Goal: Task Accomplishment & Management: Complete application form

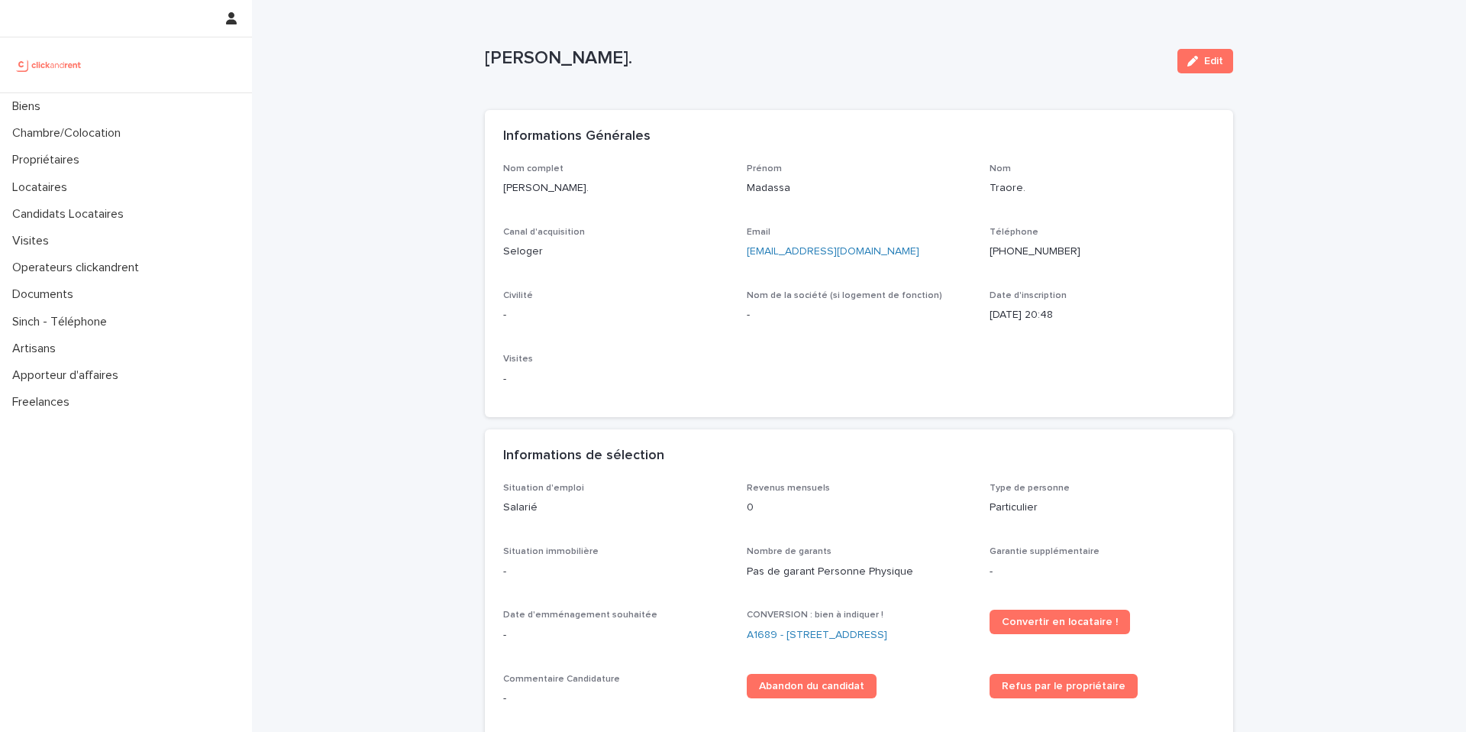
click at [709, 244] on p "Seloger" at bounding box center [615, 252] width 225 height 16
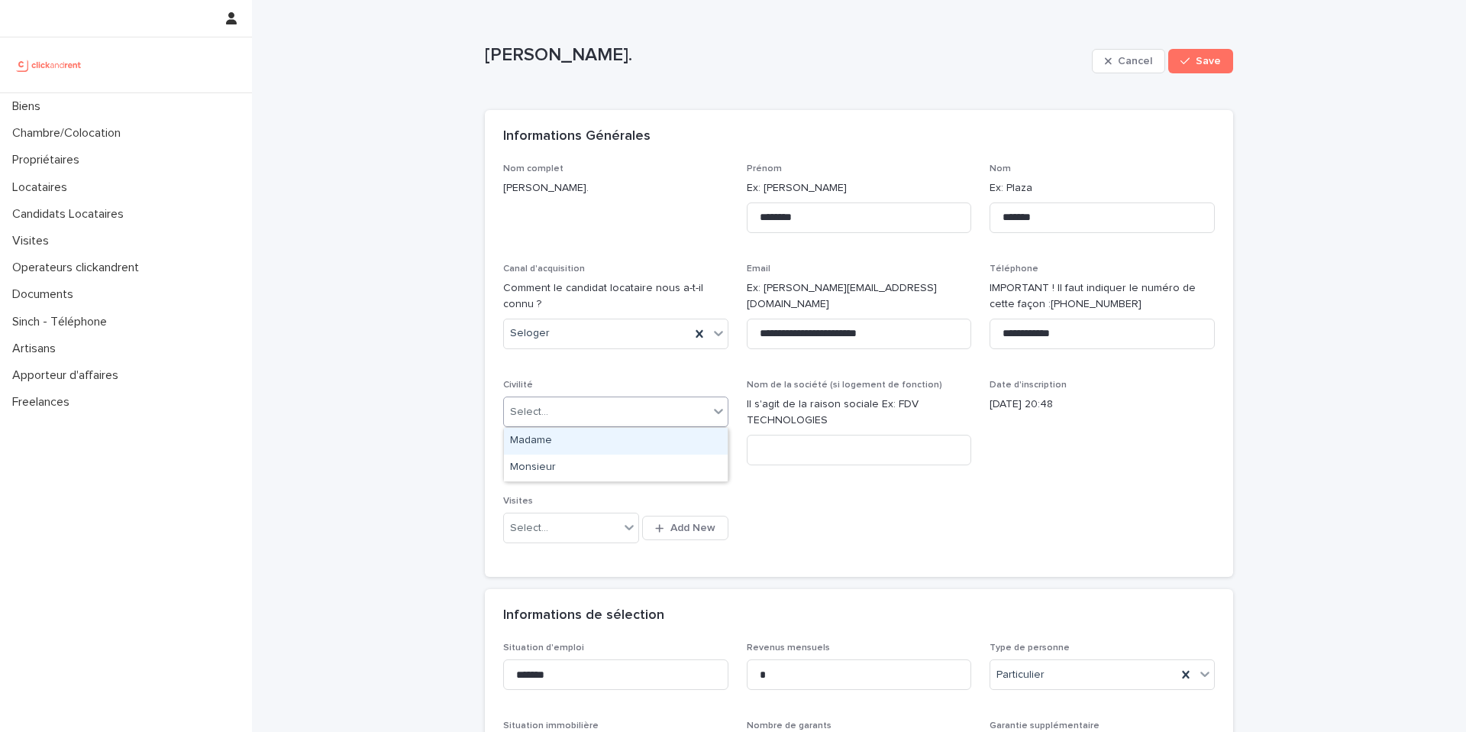
click at [554, 412] on div "Select..." at bounding box center [606, 411] width 205 height 25
click at [572, 418] on div "Select..." at bounding box center [606, 411] width 205 height 25
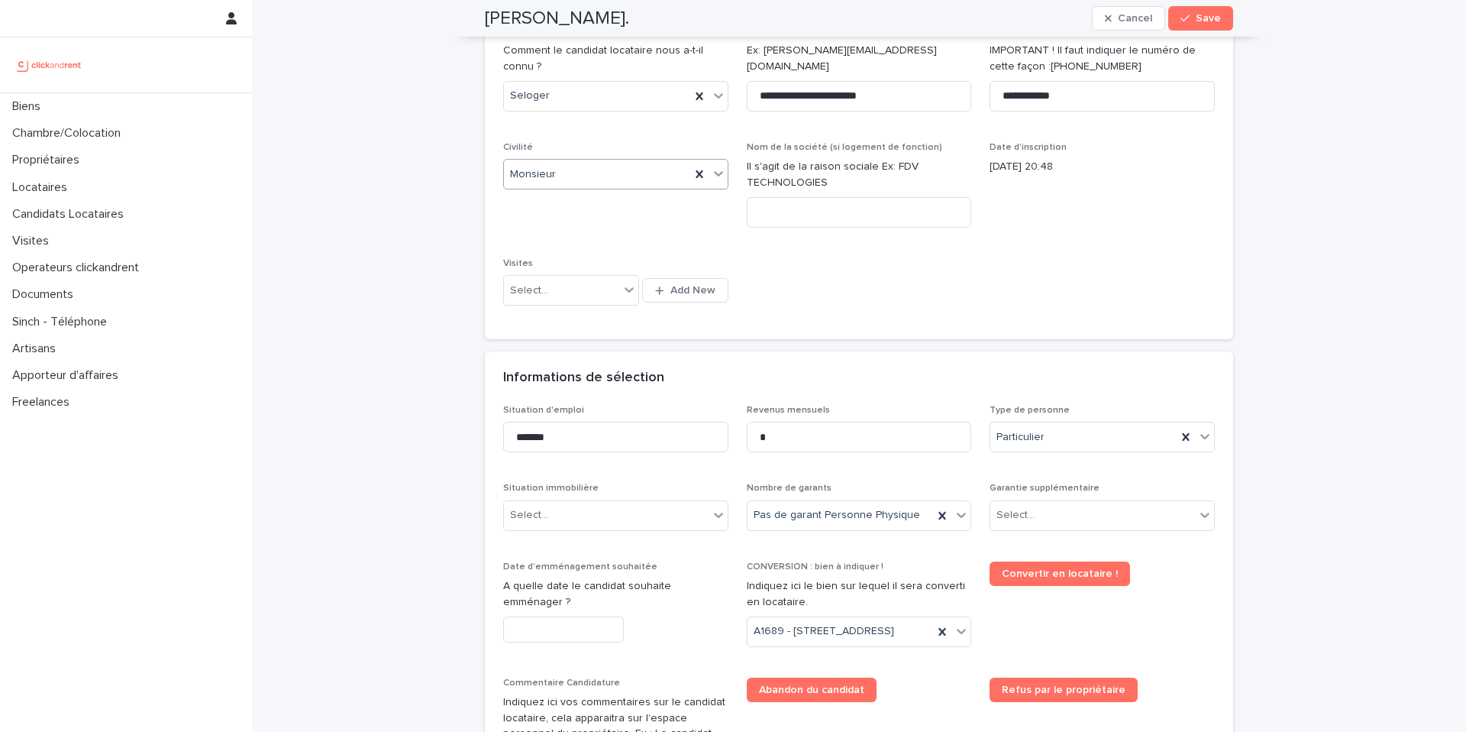
scroll to position [249, 0]
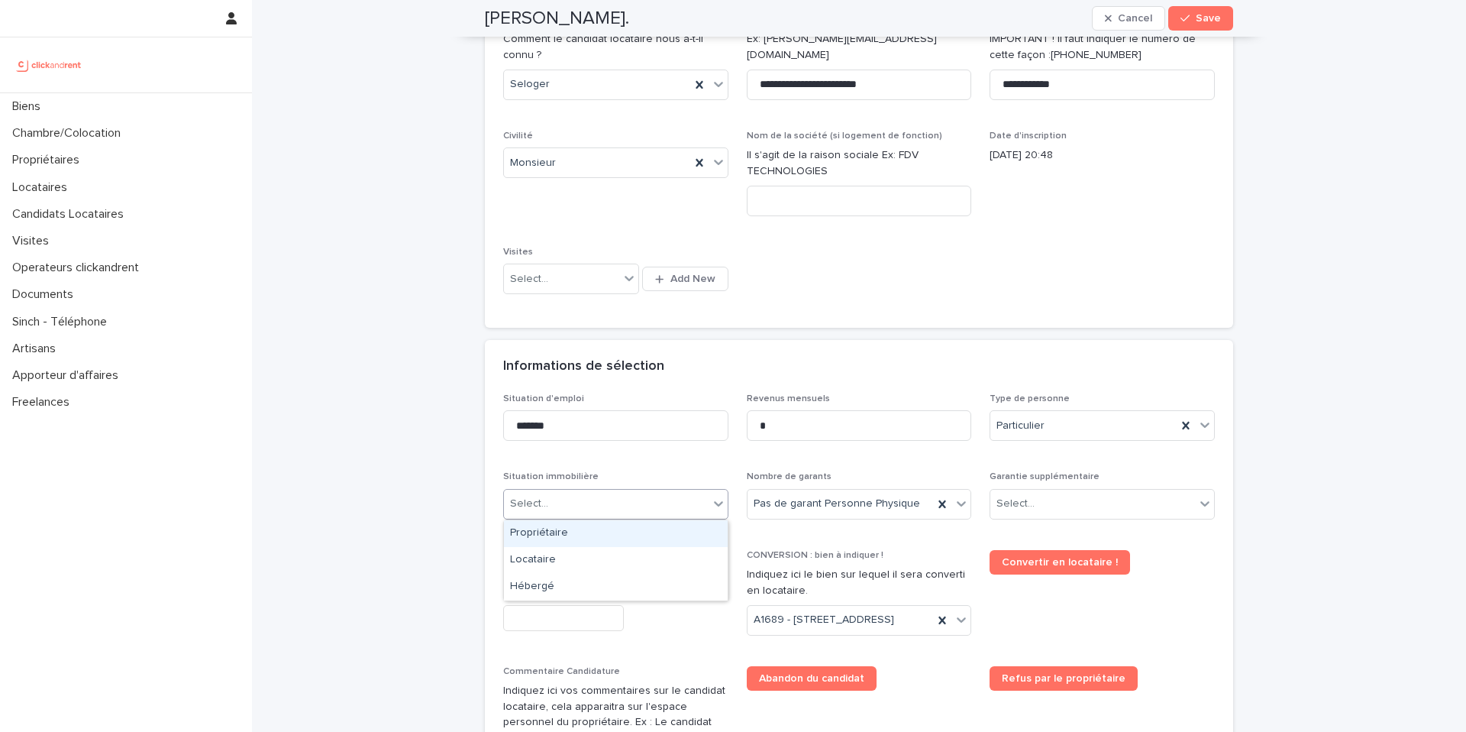
drag, startPoint x: 709, startPoint y: 244, endPoint x: 664, endPoint y: 502, distance: 262.0
click at [664, 502] on div "Select..." at bounding box center [606, 503] width 205 height 25
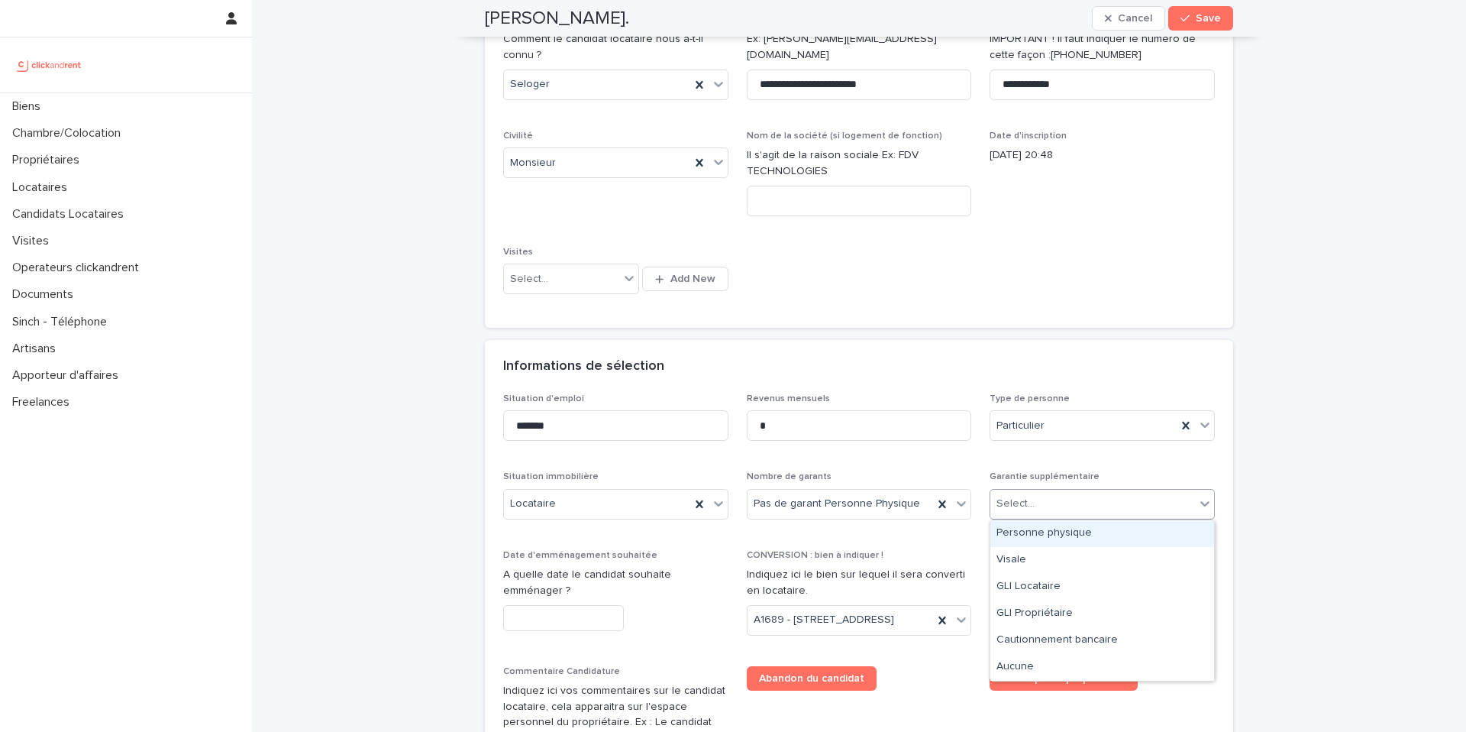
drag, startPoint x: 664, startPoint y: 502, endPoint x: 1052, endPoint y: 515, distance: 388.2
click at [1052, 515] on div "Select..." at bounding box center [1092, 503] width 205 height 25
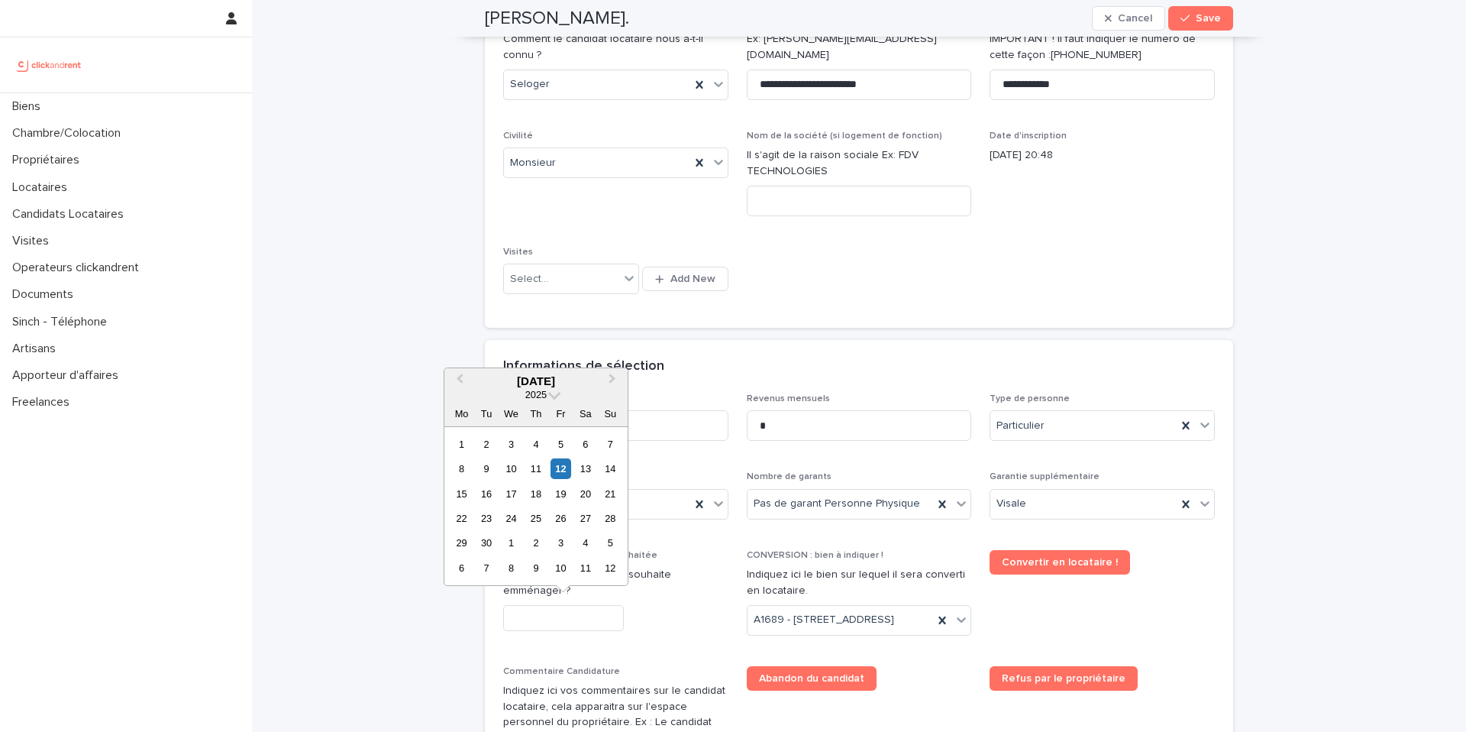
drag, startPoint x: 1052, startPoint y: 515, endPoint x: 562, endPoint y: 618, distance: 500.1
click at [562, 618] on input "text" at bounding box center [563, 618] width 121 height 27
click at [561, 521] on div "26" at bounding box center [561, 518] width 21 height 21
type input "*********"
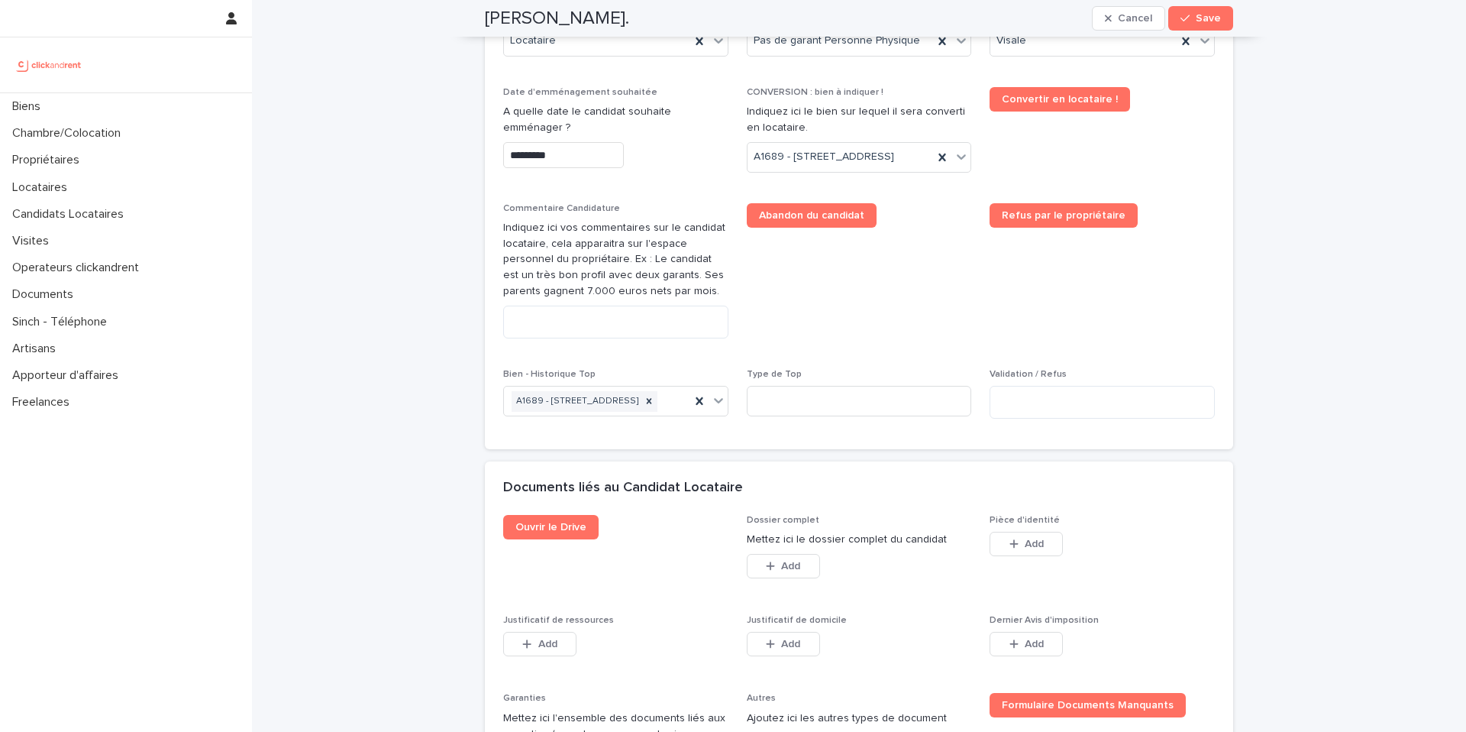
scroll to position [718, 0]
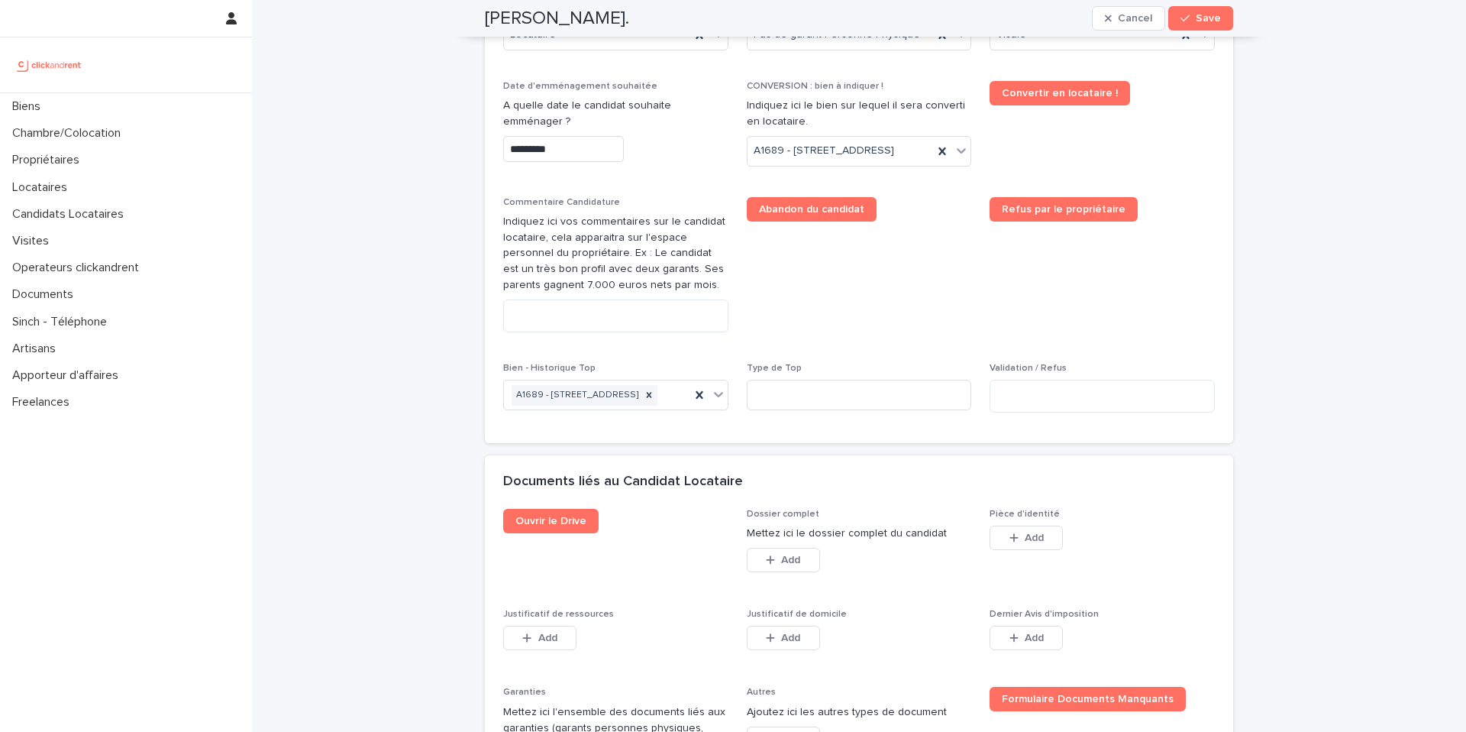
click at [1211, 21] on span "Save" at bounding box center [1208, 18] width 25 height 11
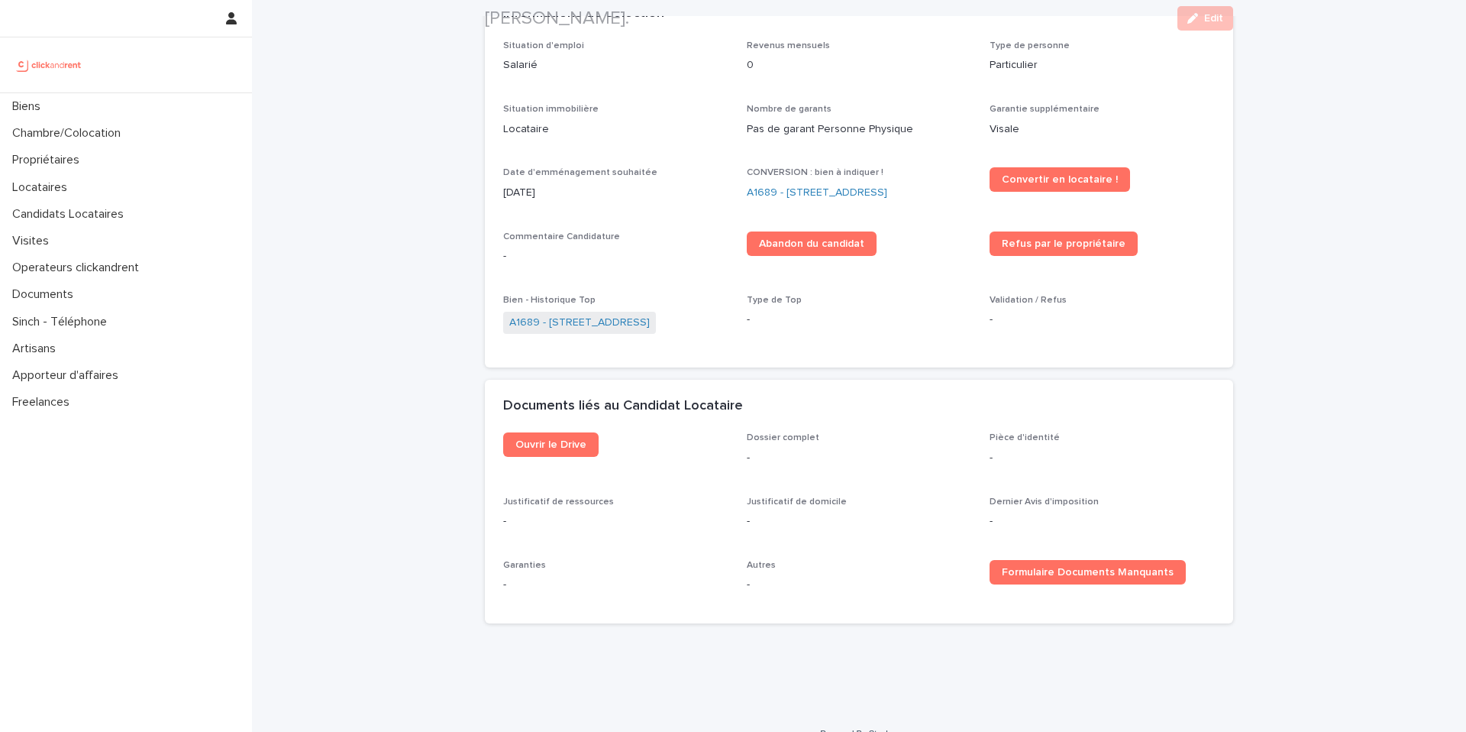
scroll to position [482, 0]
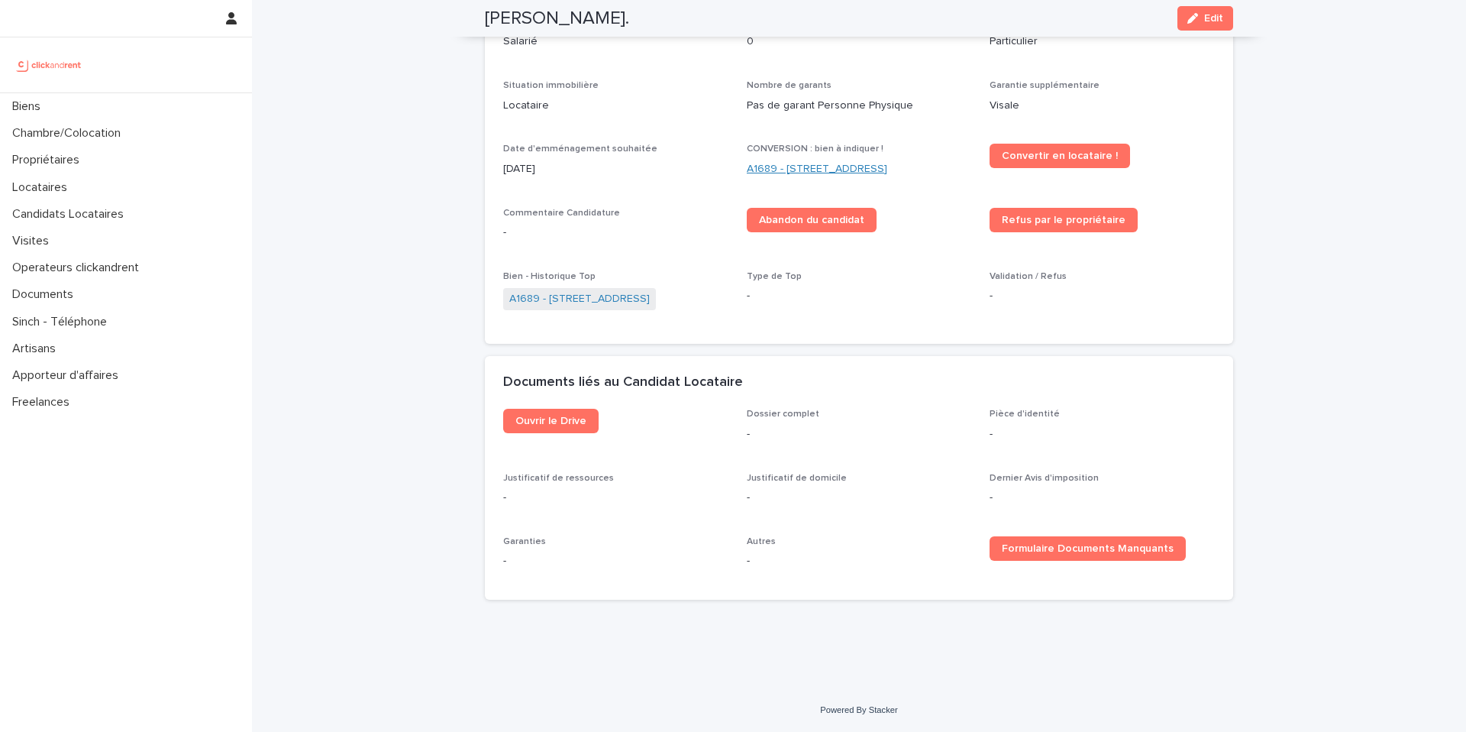
click at [822, 161] on link "A1689 - [STREET_ADDRESS]" at bounding box center [817, 169] width 141 height 16
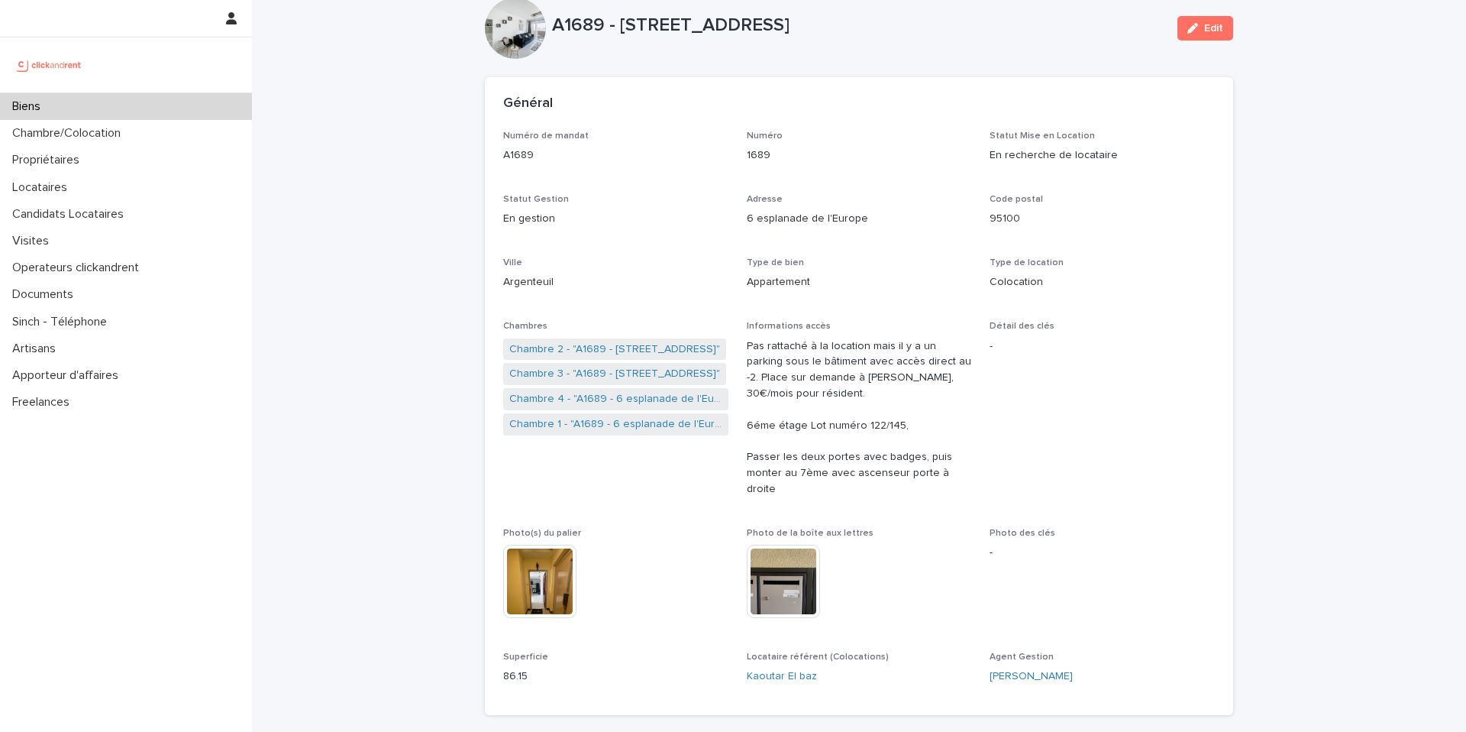
scroll to position [35, 0]
drag, startPoint x: 822, startPoint y: 149, endPoint x: 1191, endPoint y: 30, distance: 388.3
click at [1191, 30] on icon "button" at bounding box center [1192, 26] width 11 height 11
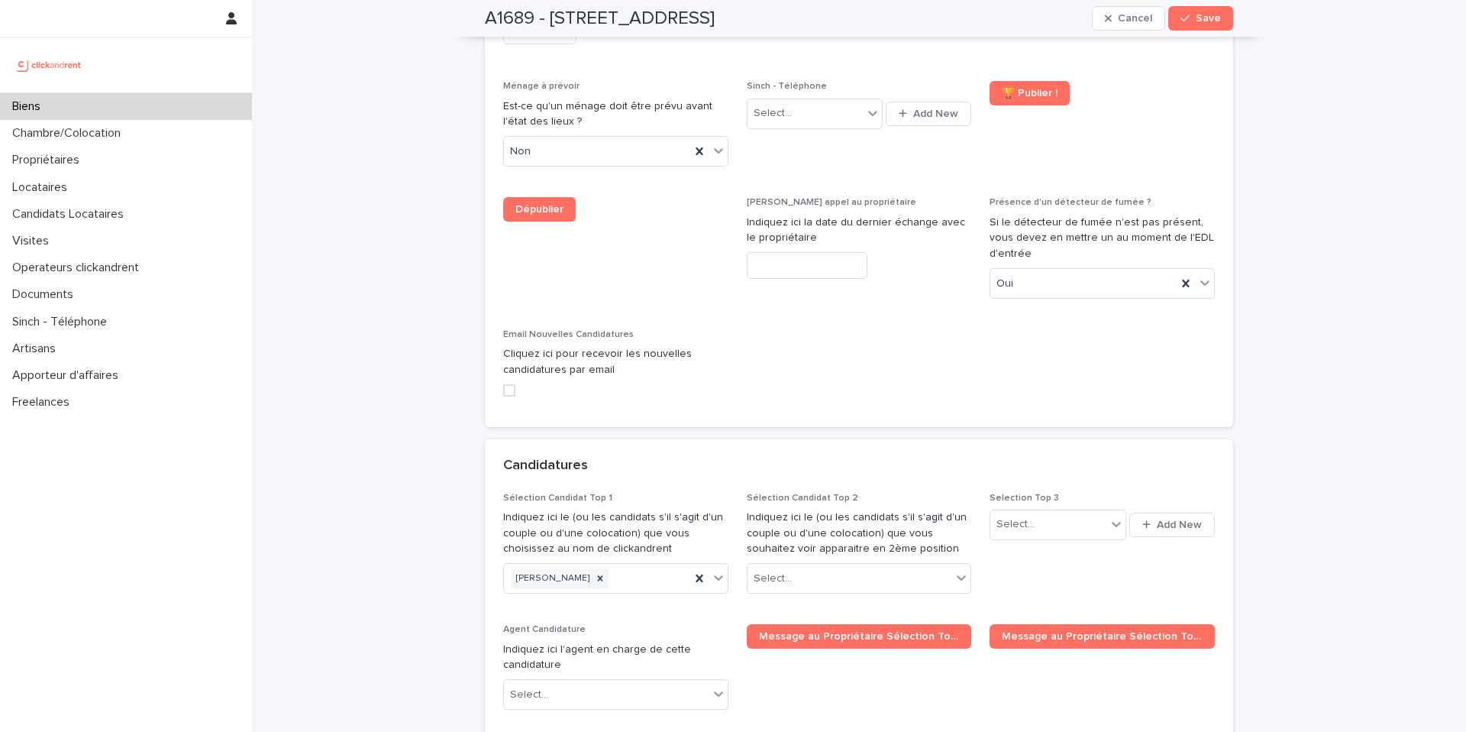
scroll to position [7984, 0]
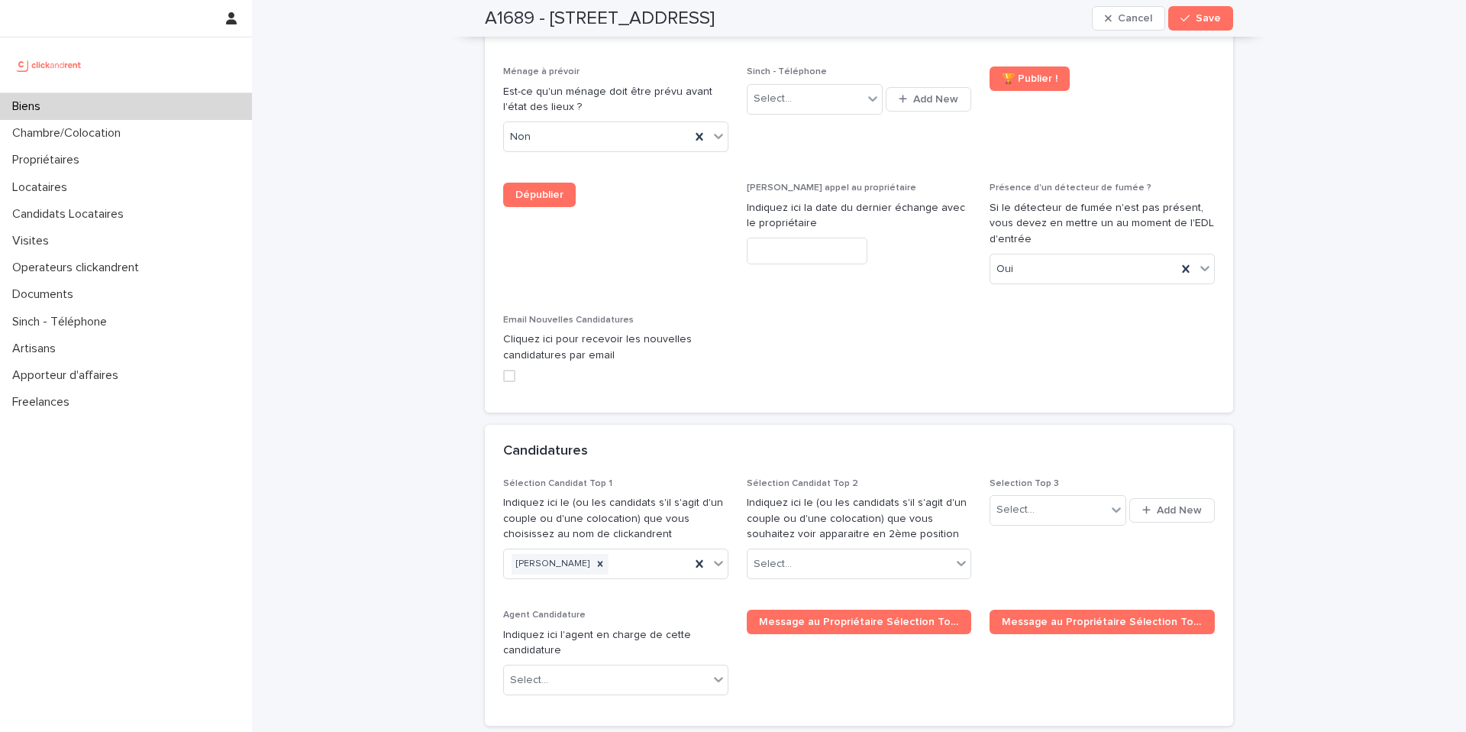
click at [599, 561] on icon at bounding box center [600, 563] width 5 height 5
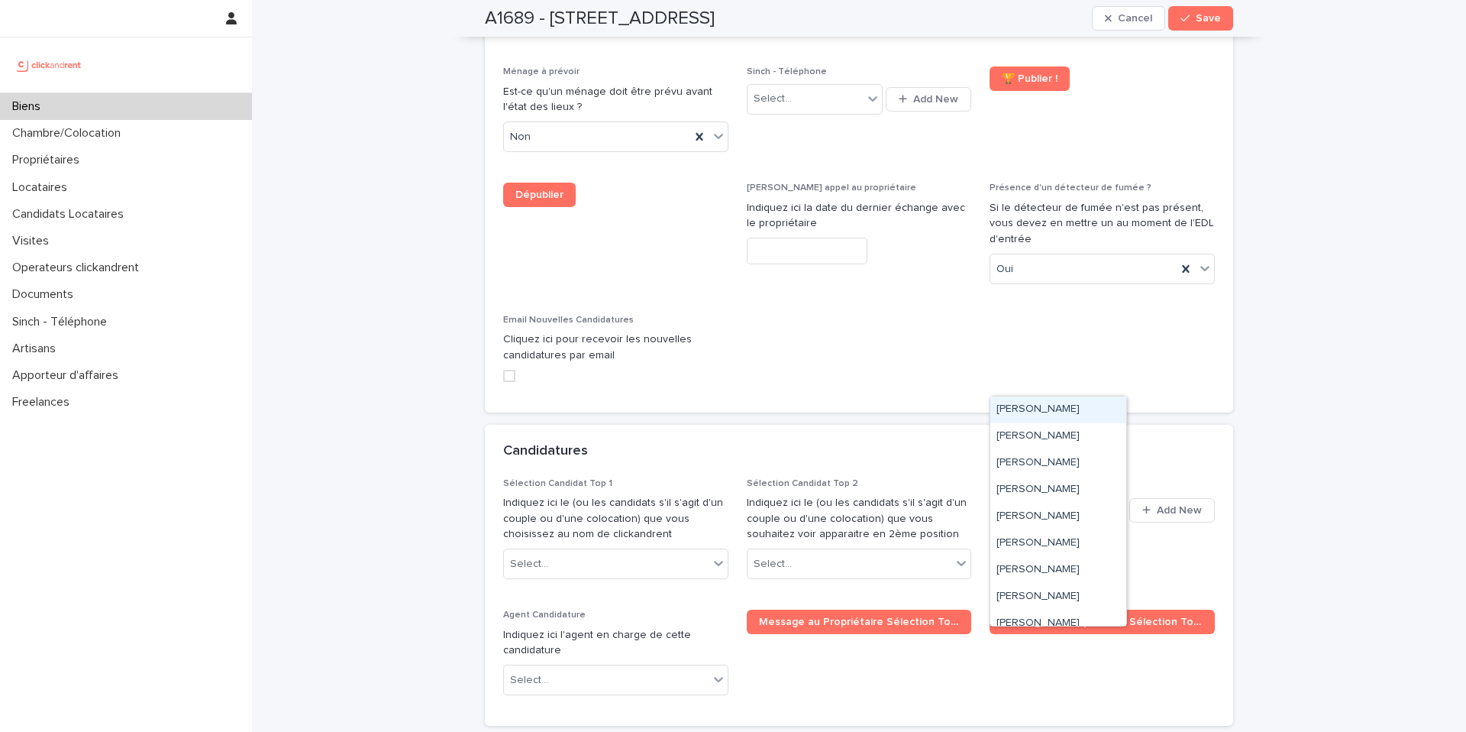
click at [1052, 497] on div "Select..." at bounding box center [1047, 509] width 115 height 25
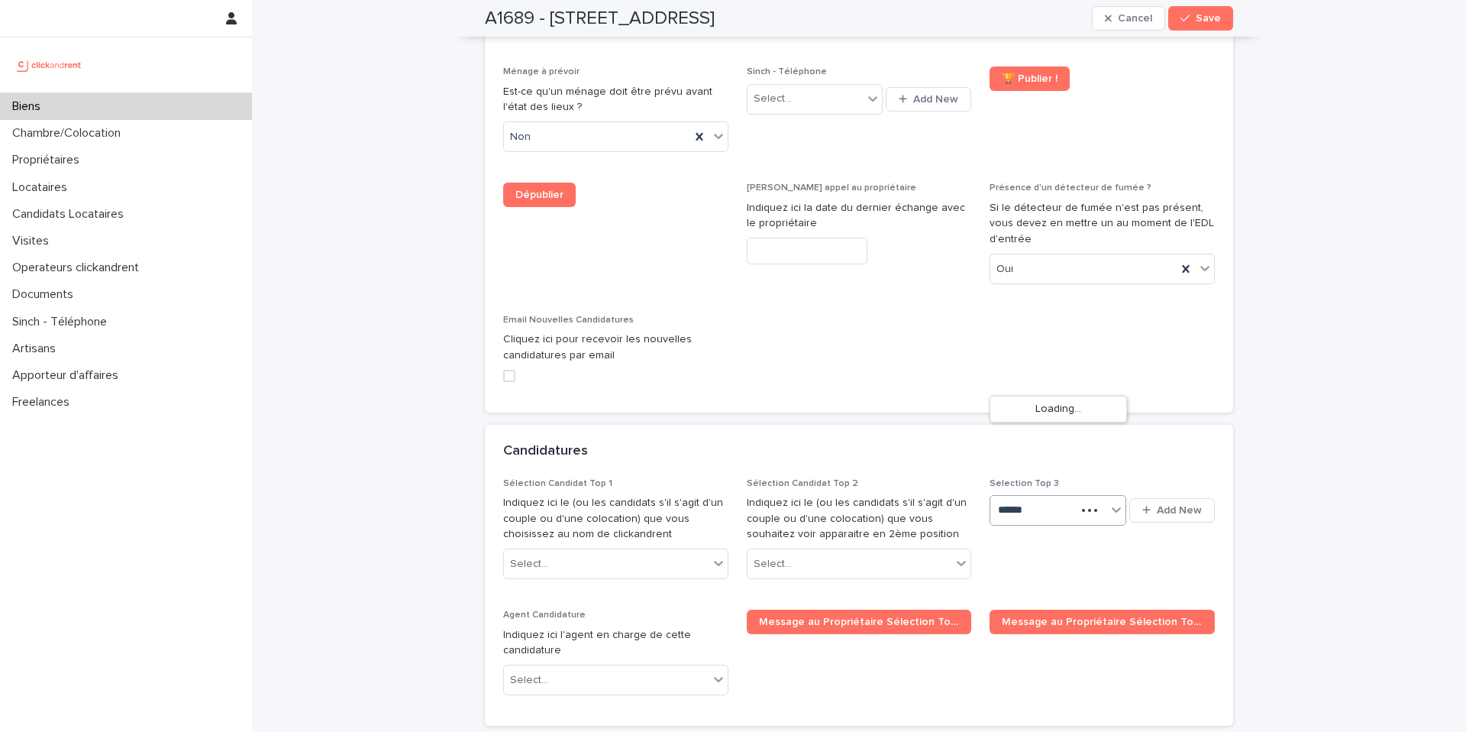
type input "*******"
drag, startPoint x: 1191, startPoint y: 30, endPoint x: 1074, endPoint y: 409, distance: 396.6
click at [1074, 409] on div "Haythem Oueslati" at bounding box center [1058, 409] width 136 height 27
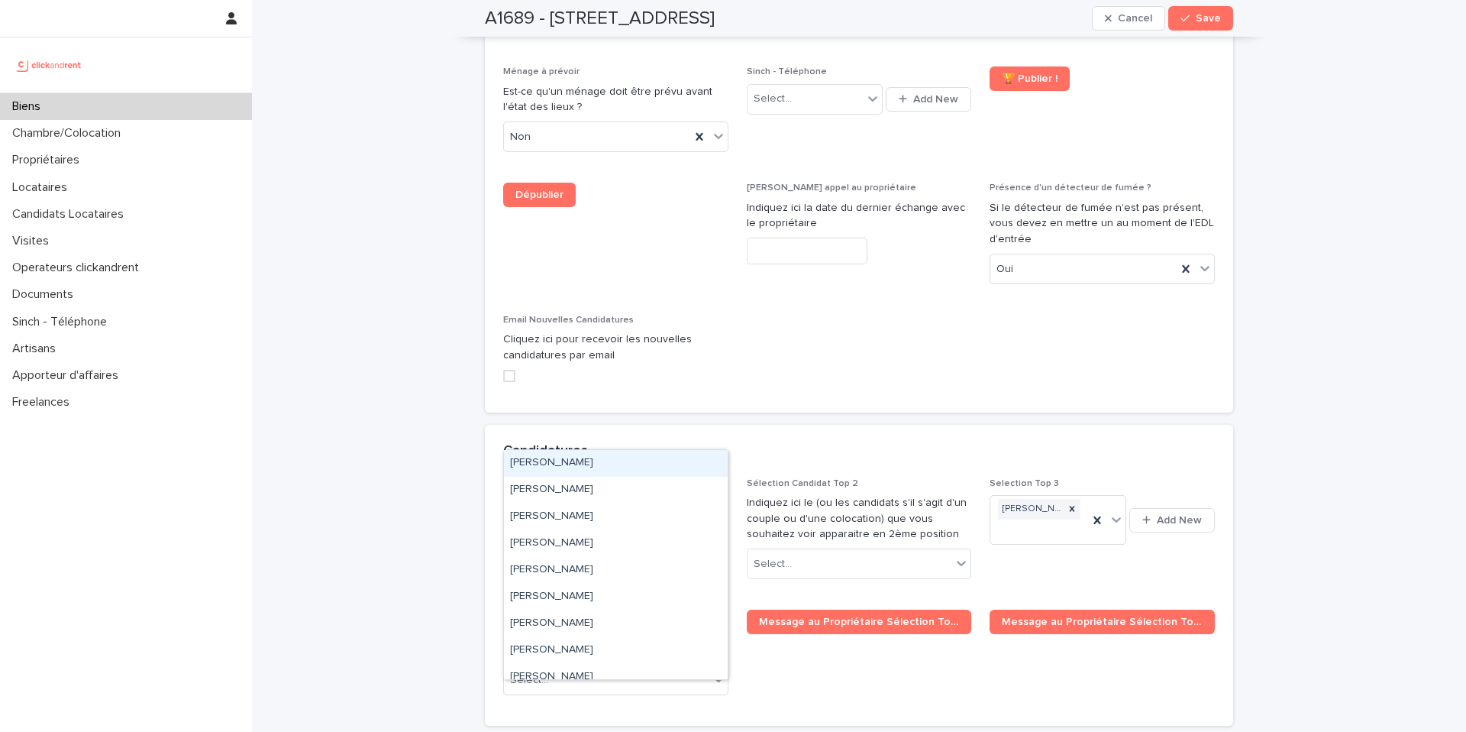
click at [609, 551] on div "Select..." at bounding box center [606, 563] width 205 height 25
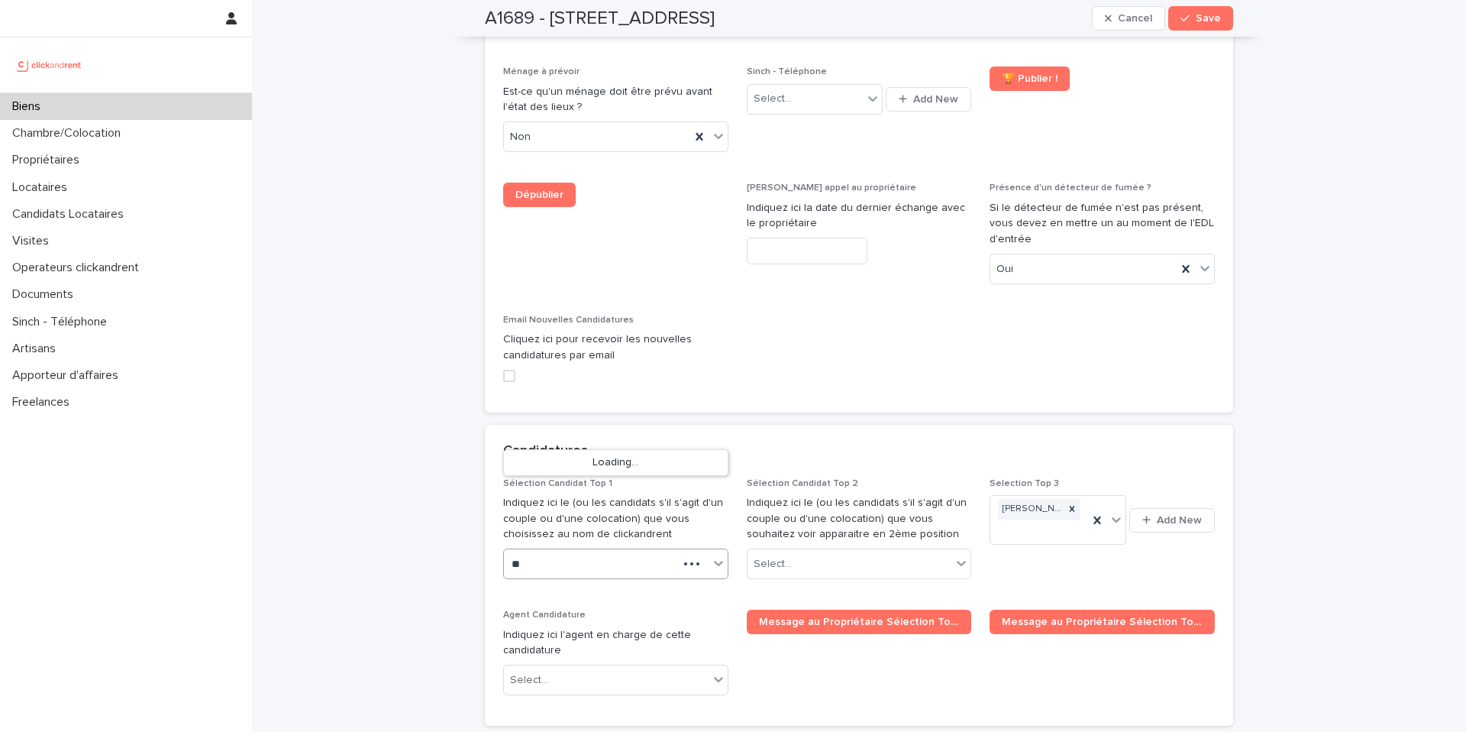
type input "*"
type input "*******"
click at [590, 464] on div "Madassa [PERSON_NAME]." at bounding box center [616, 463] width 224 height 27
click at [1200, 21] on span "Save" at bounding box center [1208, 18] width 25 height 11
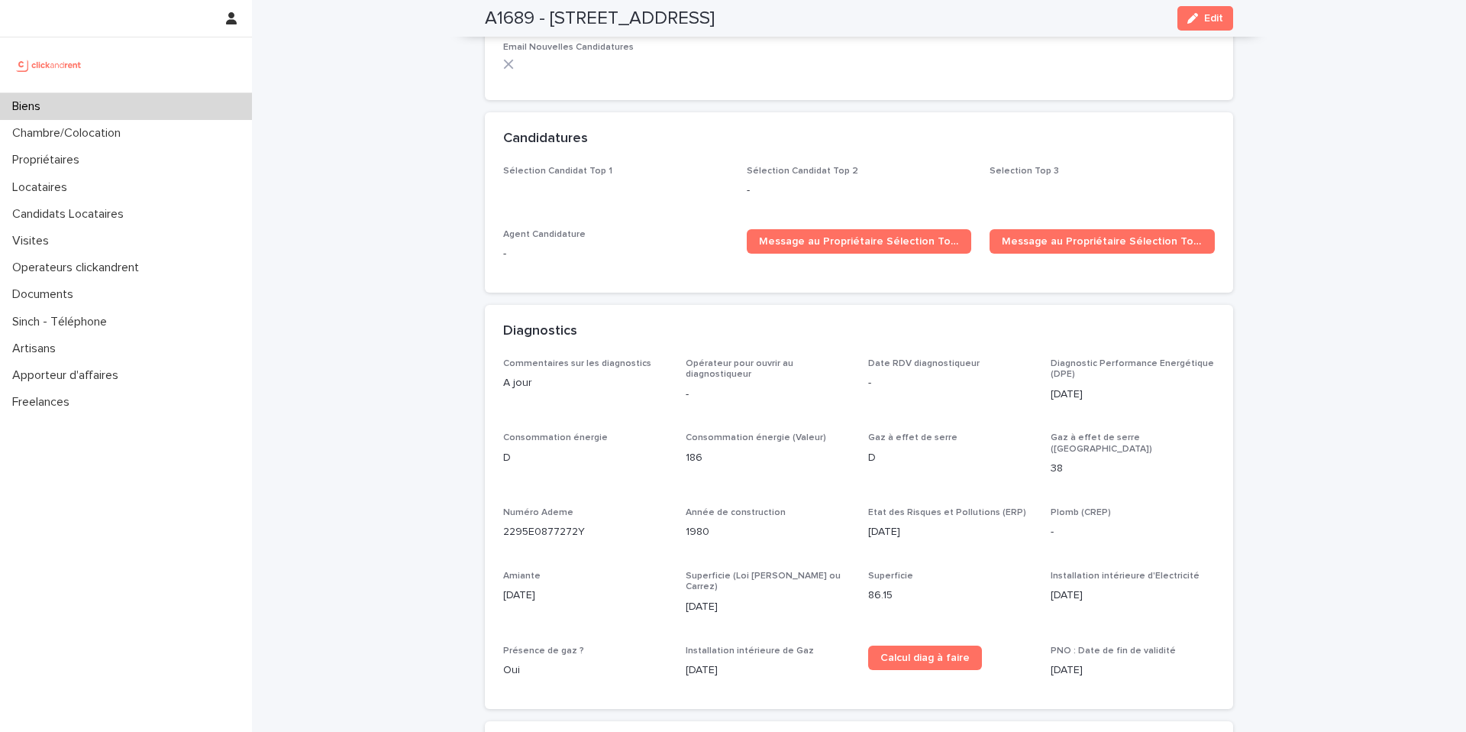
scroll to position [5482, 0]
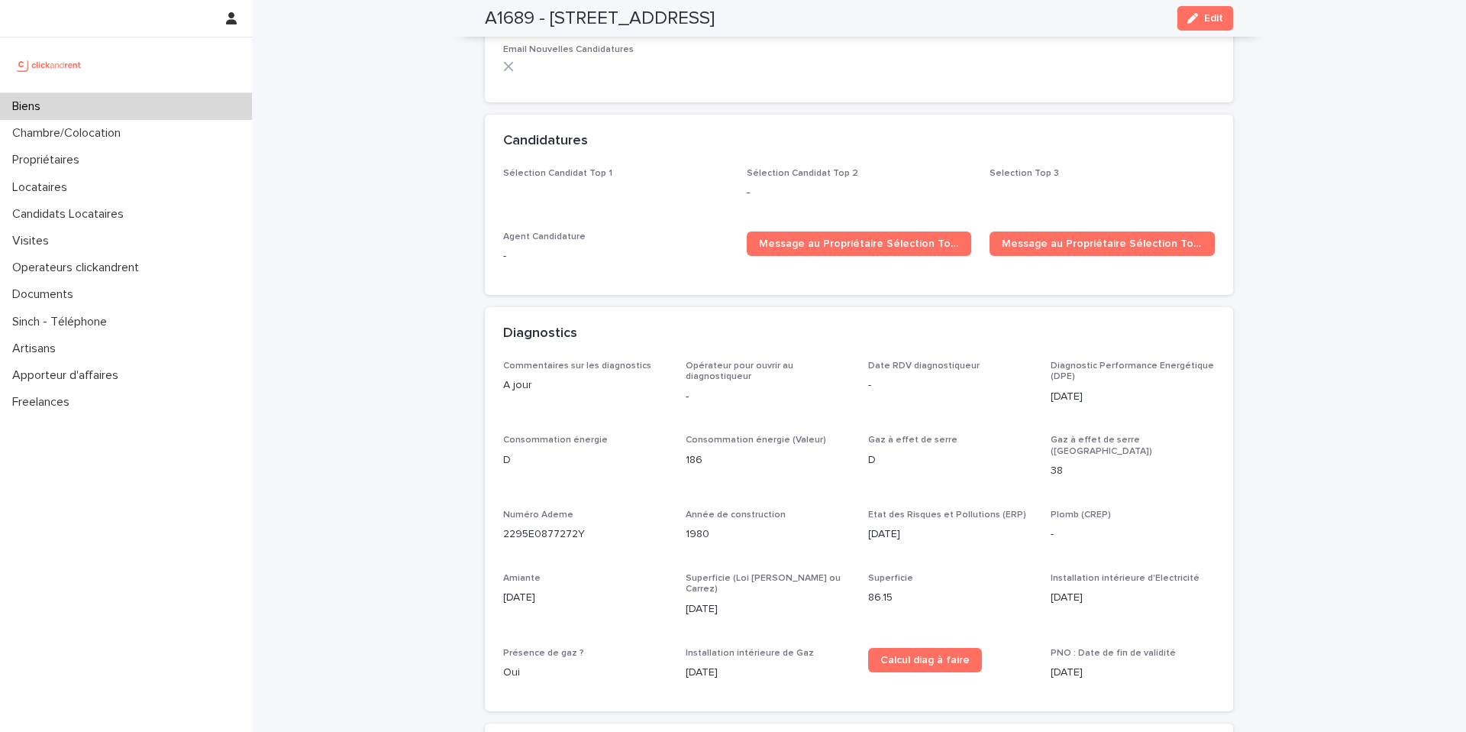
click at [926, 238] on span "Message au Propriétaire Sélection Top 1" at bounding box center [859, 243] width 201 height 11
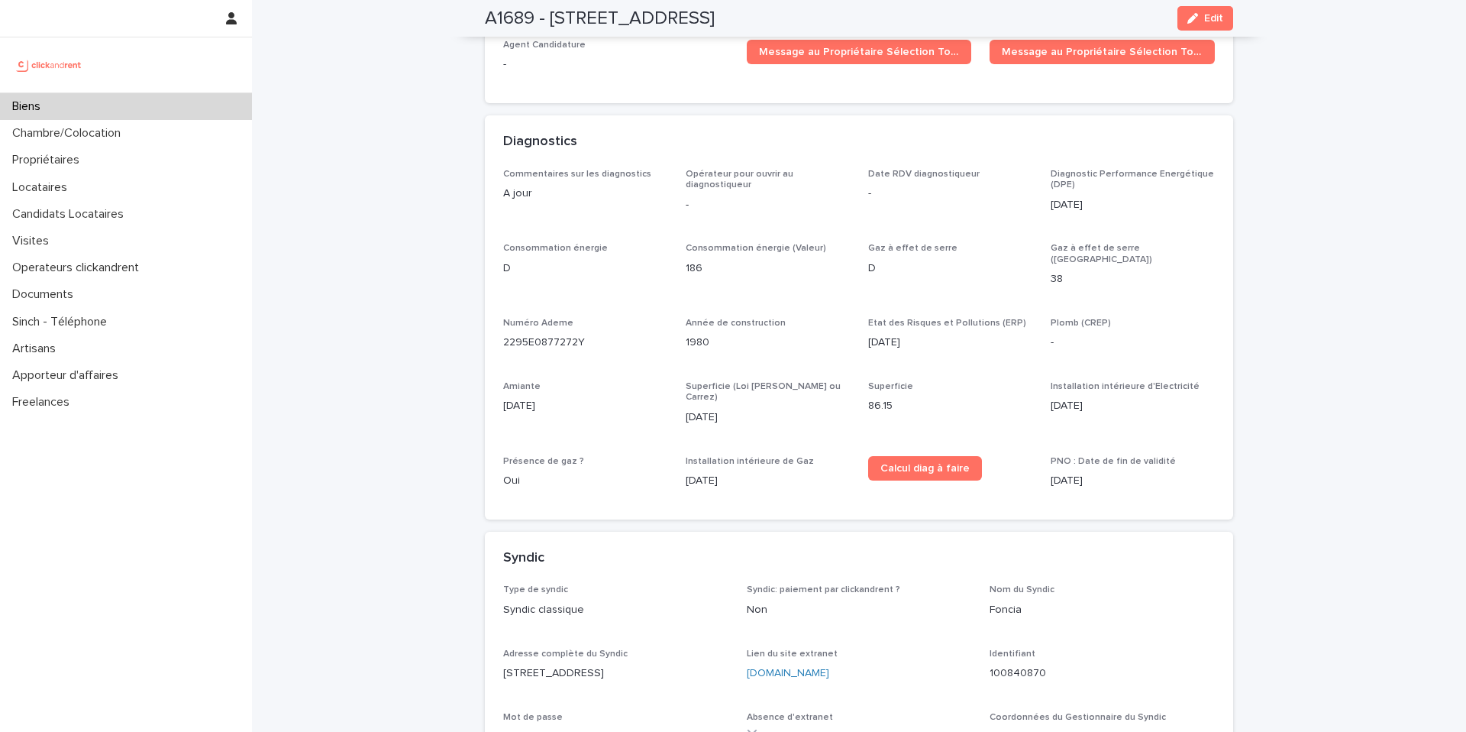
scroll to position [5675, 0]
click at [130, 141] on div "Chambre/Colocation" at bounding box center [126, 133] width 252 height 27
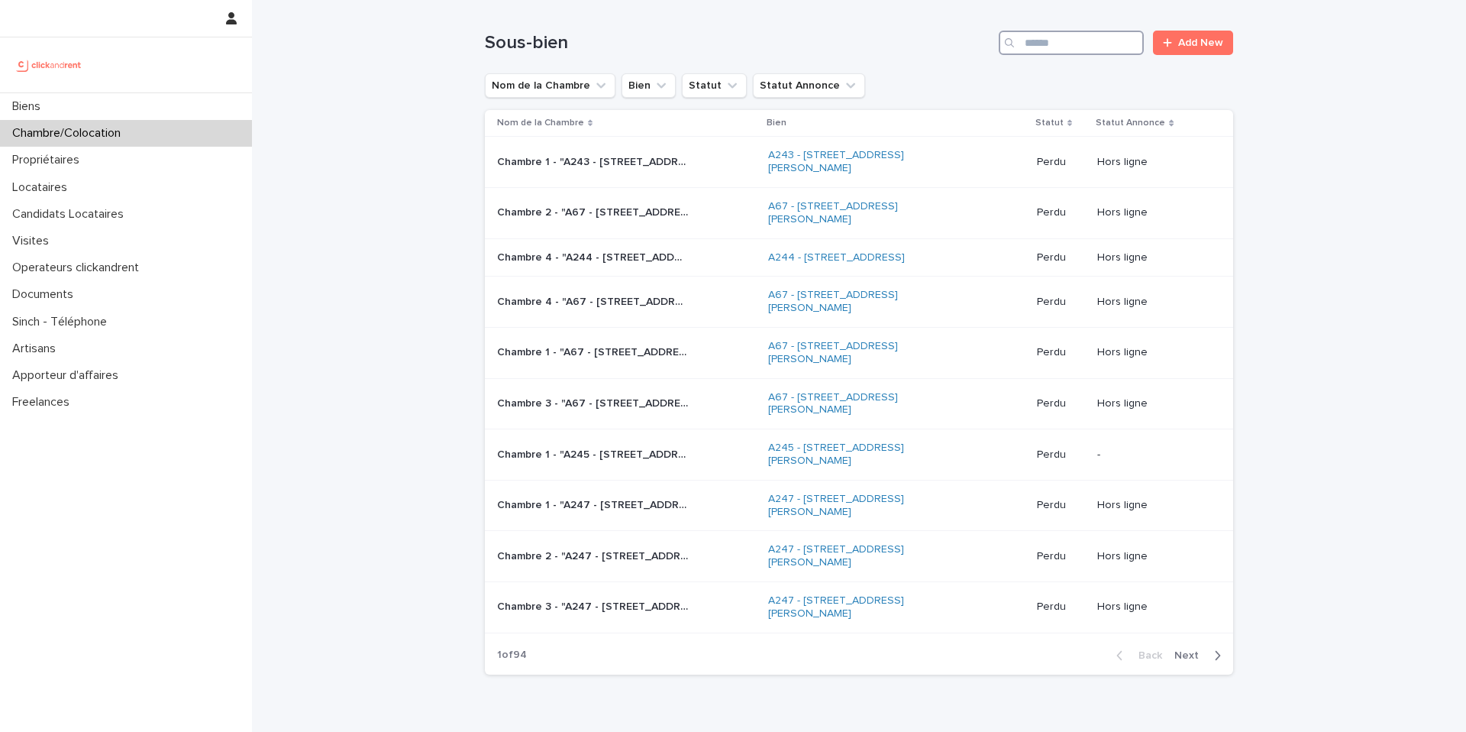
click at [1040, 47] on input "Search" at bounding box center [1071, 43] width 145 height 24
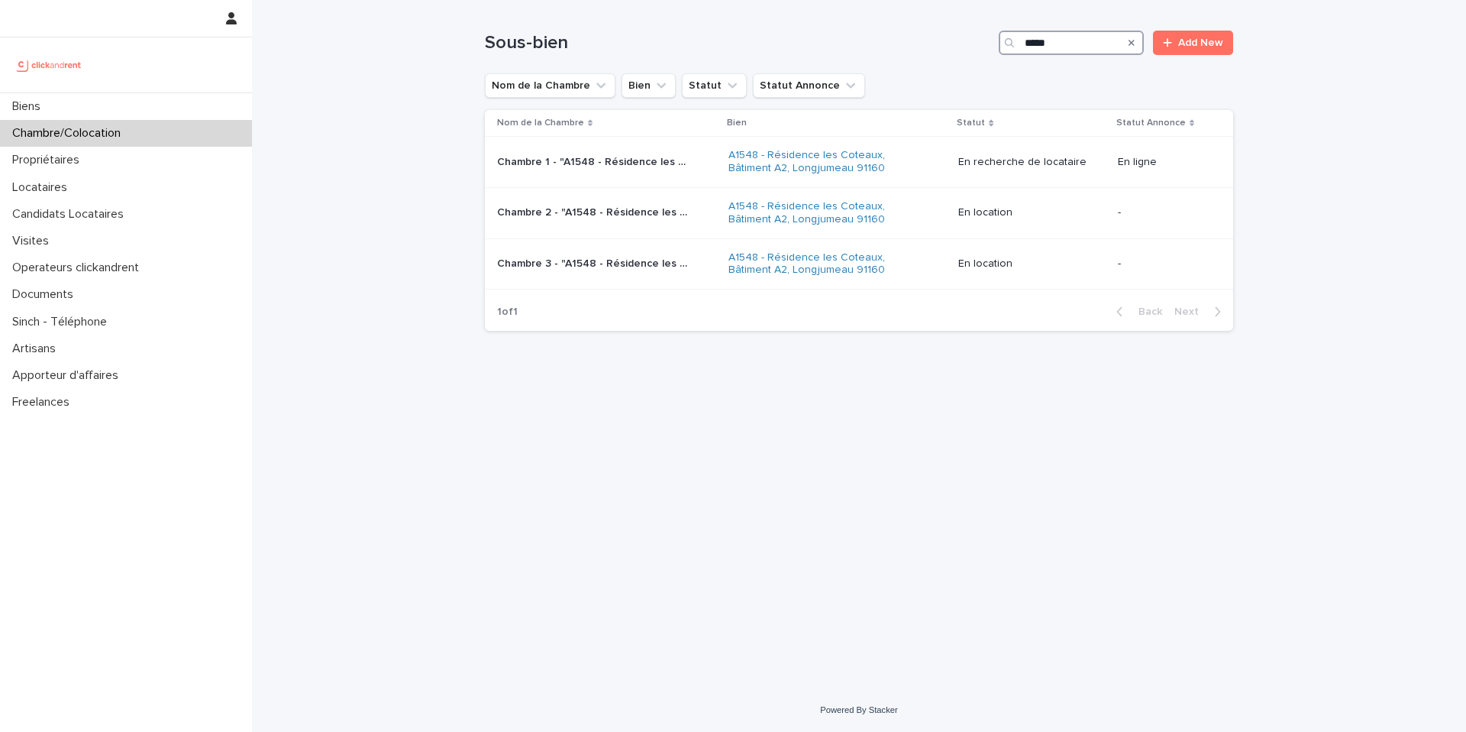
type input "*****"
click at [669, 168] on p "Chambre 1 - "A1548 - Résidence les Coteaux, Bâtiment A2, Longjumeau 91160"" at bounding box center [594, 161] width 194 height 16
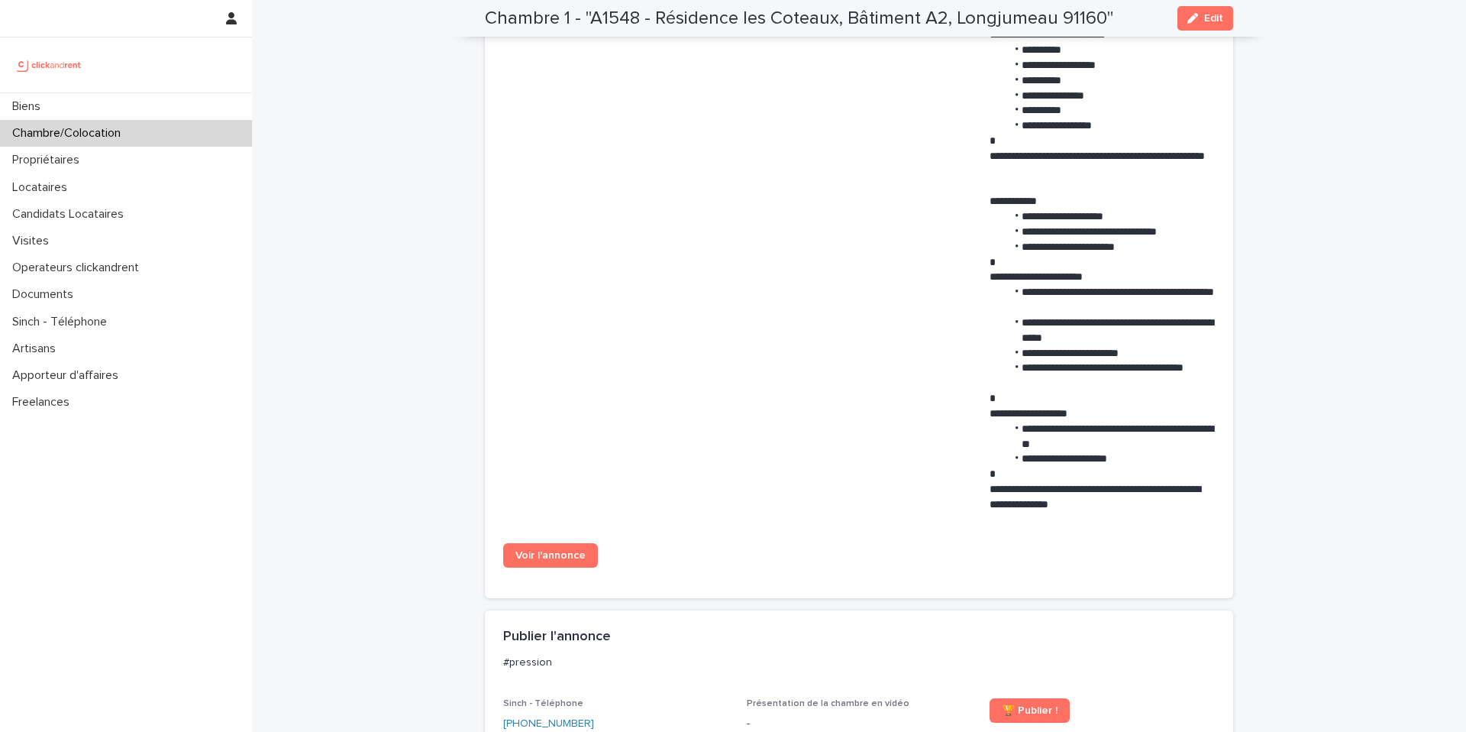
scroll to position [1066, 0]
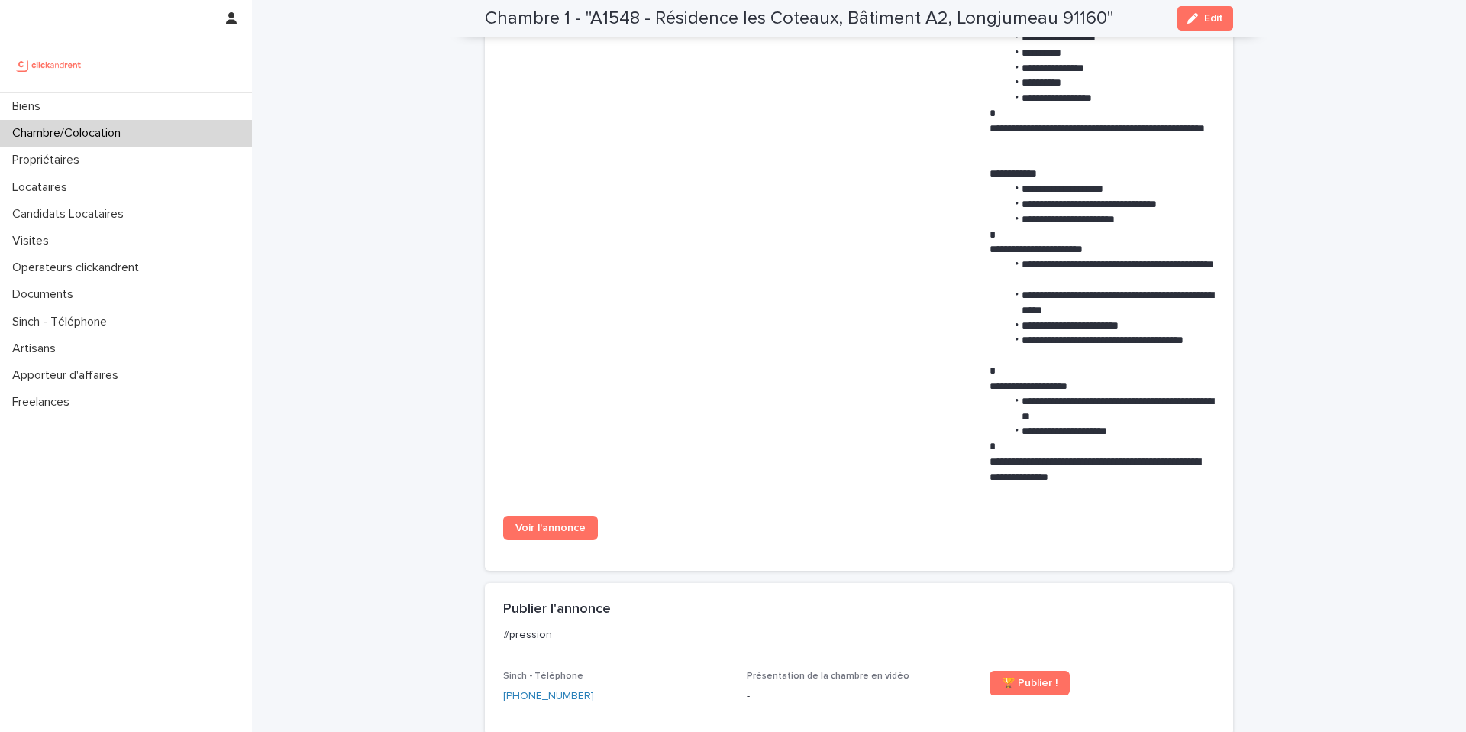
click at [568, 533] on span "Voir l'annonce" at bounding box center [550, 527] width 70 height 11
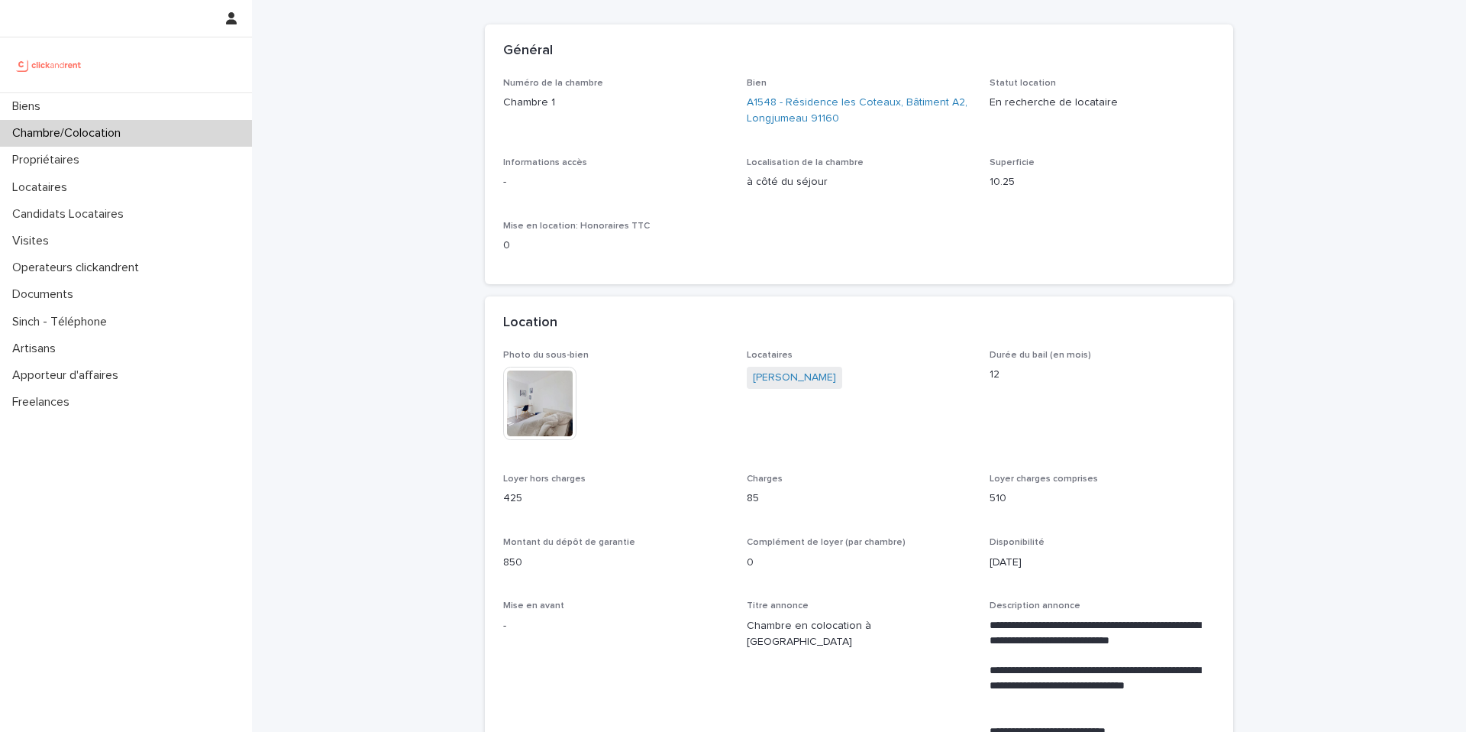
scroll to position [86, 0]
click at [141, 193] on div "Locataires" at bounding box center [126, 187] width 252 height 27
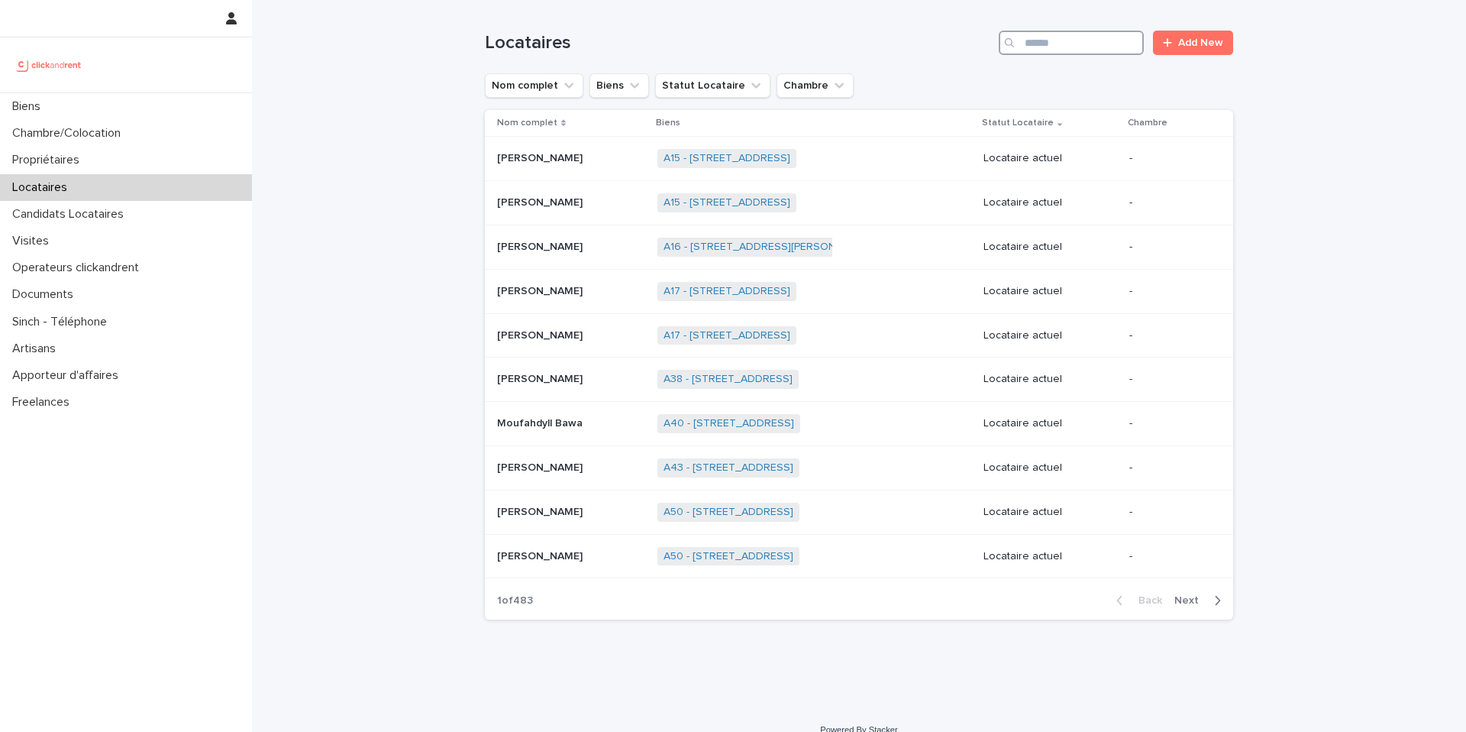
click at [1074, 40] on input "Search" at bounding box center [1071, 43] width 145 height 24
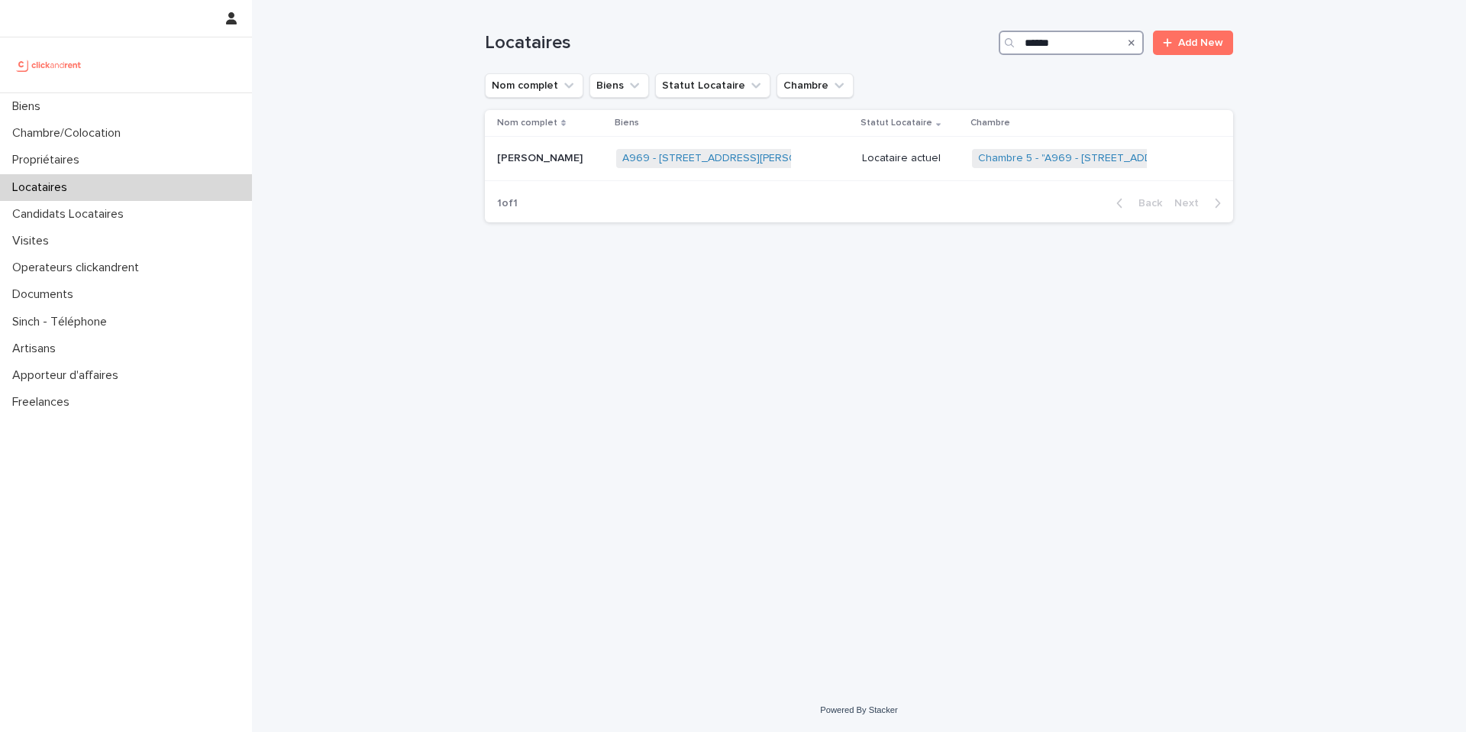
type input "******"
click at [551, 163] on p "Louise Adouko" at bounding box center [541, 157] width 89 height 16
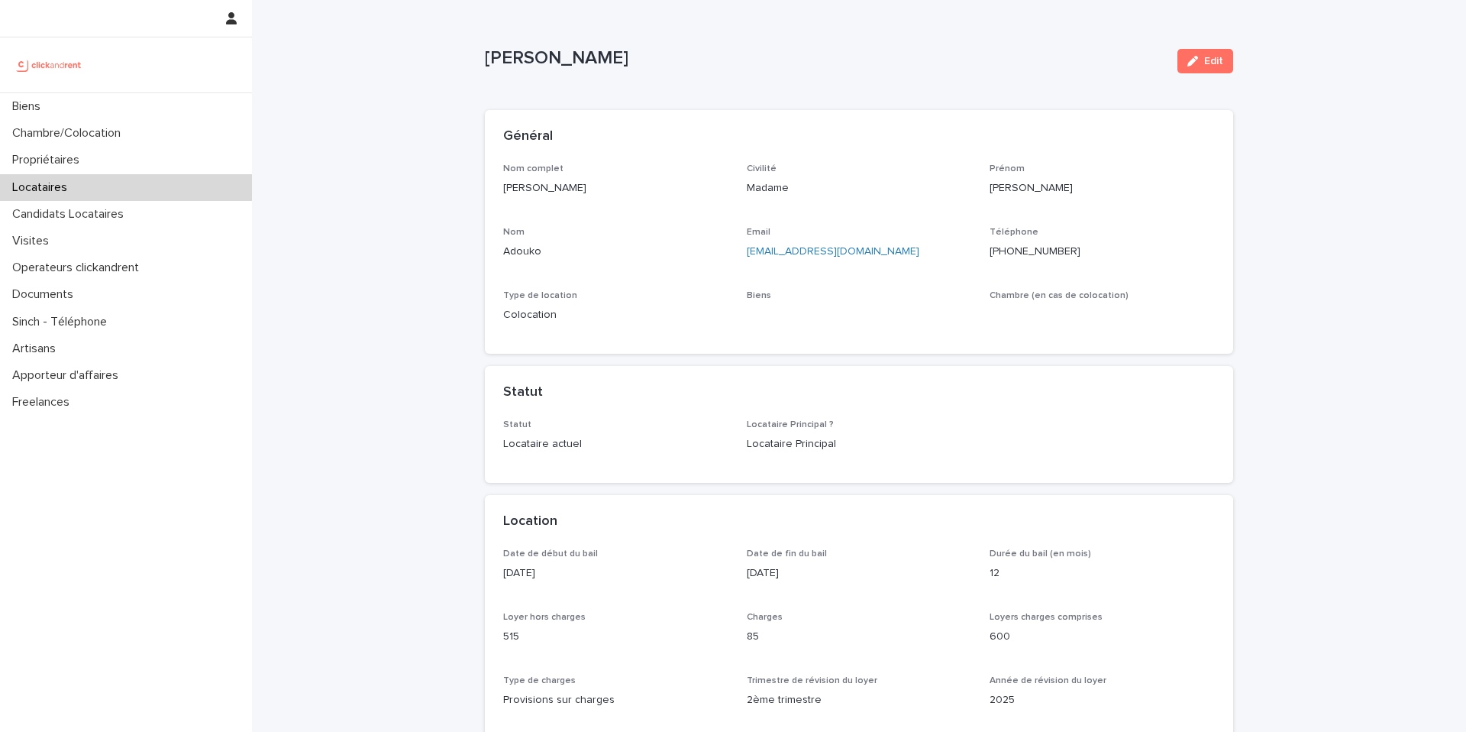
click at [1045, 253] on ringoverc2c-number-84e06f14122c "+33666469954" at bounding box center [1035, 251] width 91 height 11
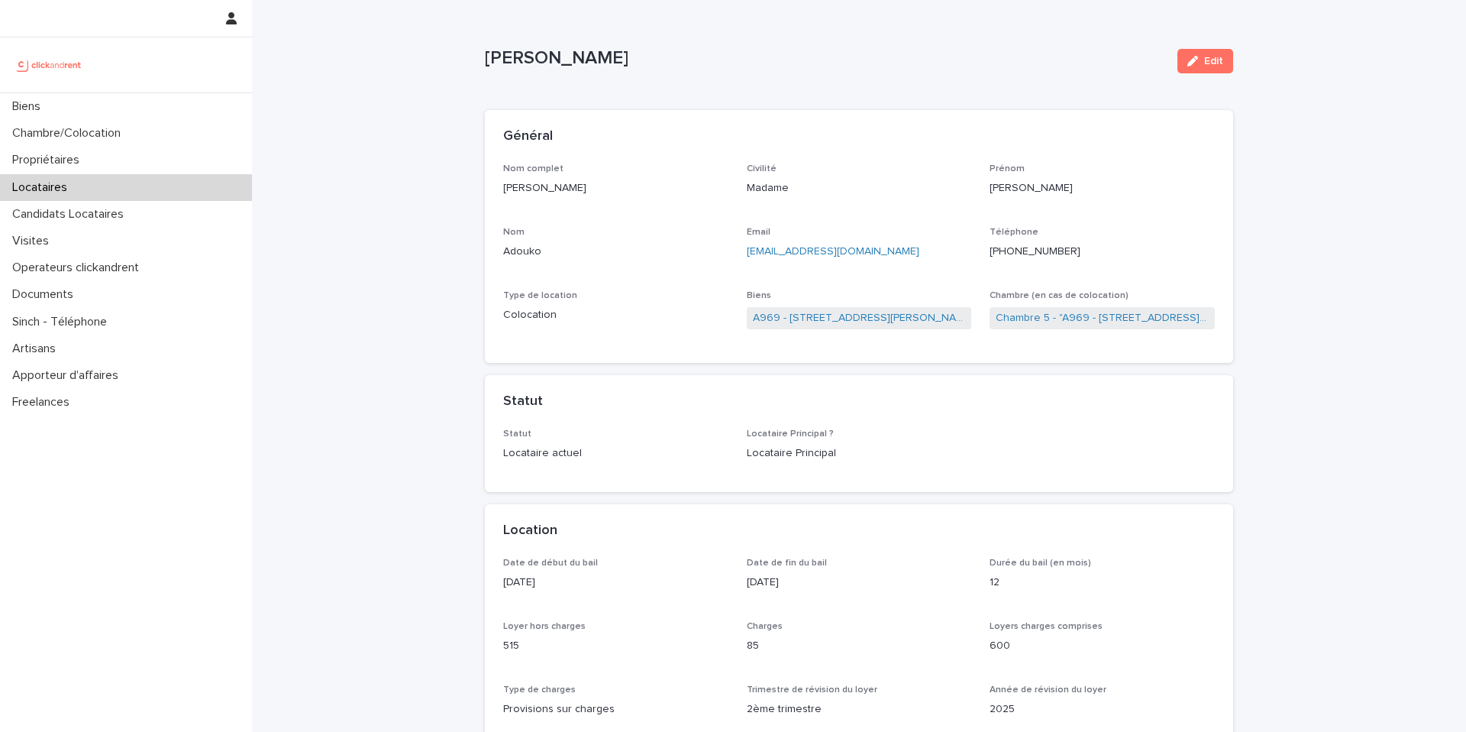
click at [230, 189] on div "Locataires" at bounding box center [126, 187] width 252 height 27
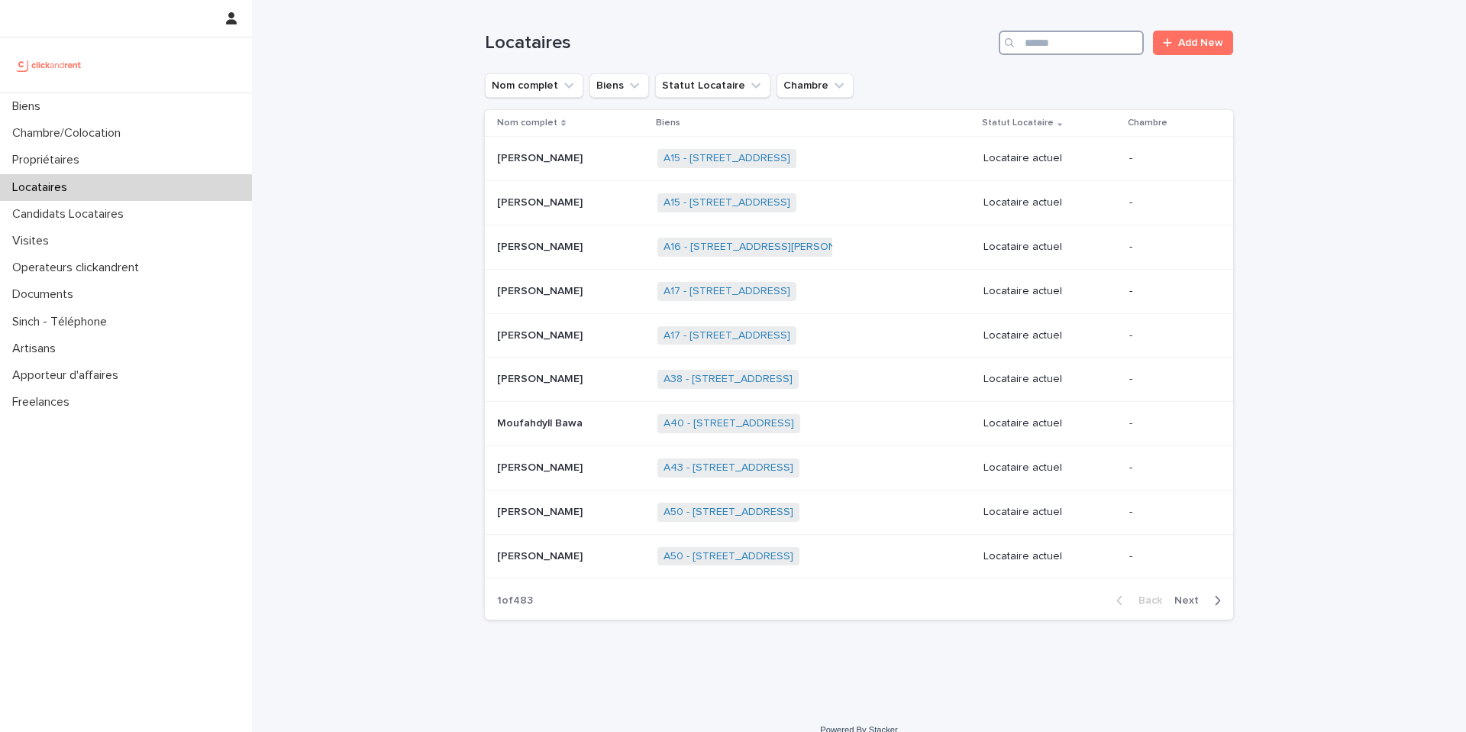
click at [1044, 50] on input "Search" at bounding box center [1071, 43] width 145 height 24
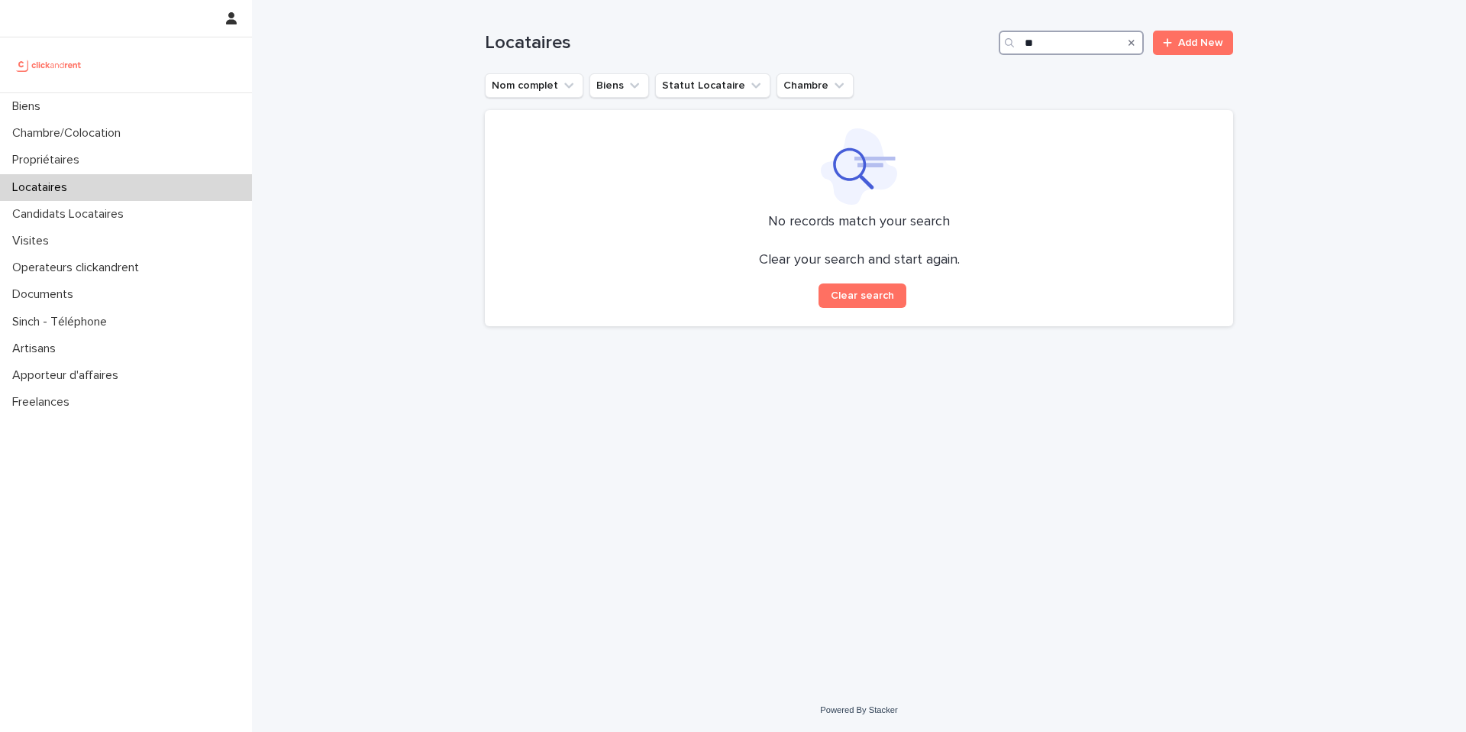
type input "*"
type input "*******"
click at [152, 215] on div "Candidats Locataires" at bounding box center [126, 214] width 252 height 27
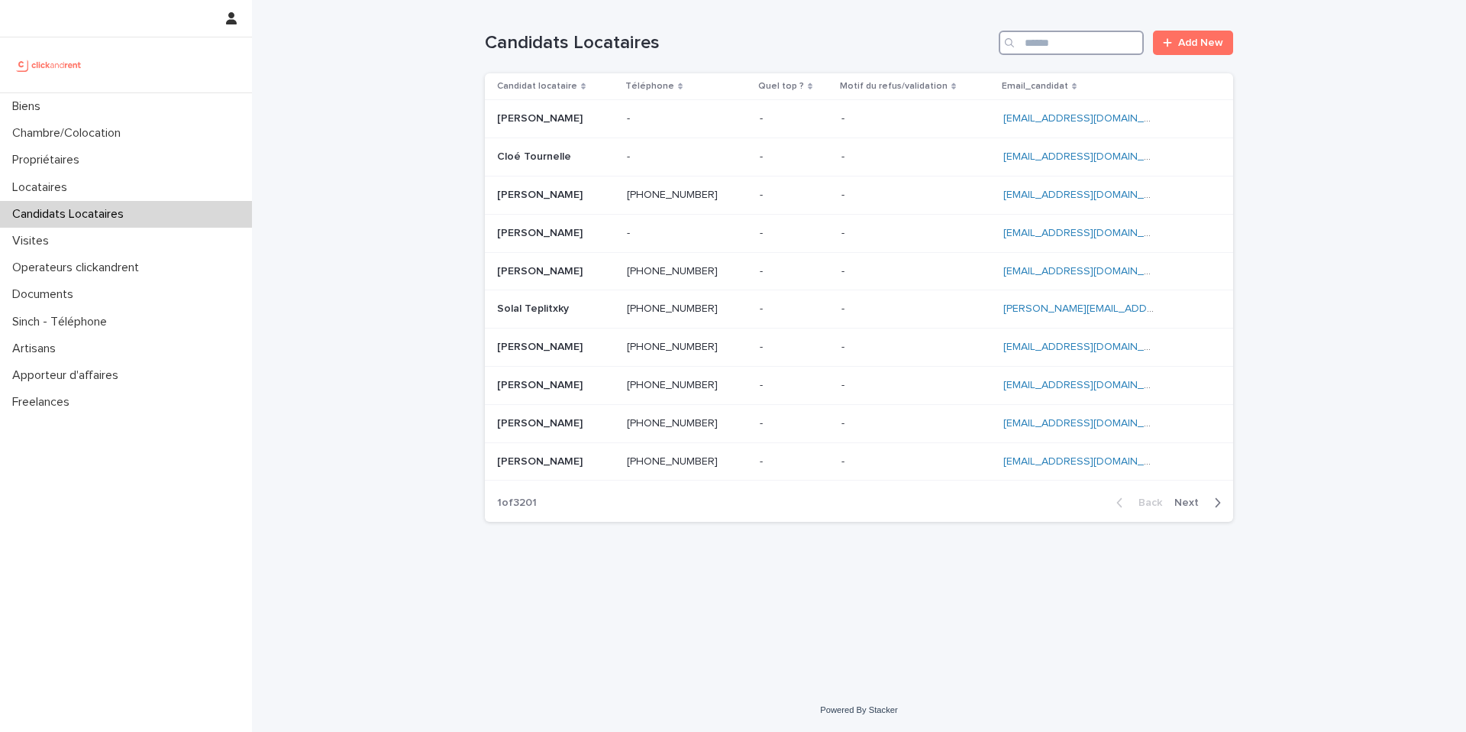
drag, startPoint x: 230, startPoint y: 189, endPoint x: 1047, endPoint y: 46, distance: 829.6
click at [1047, 46] on input "Search" at bounding box center [1071, 43] width 145 height 24
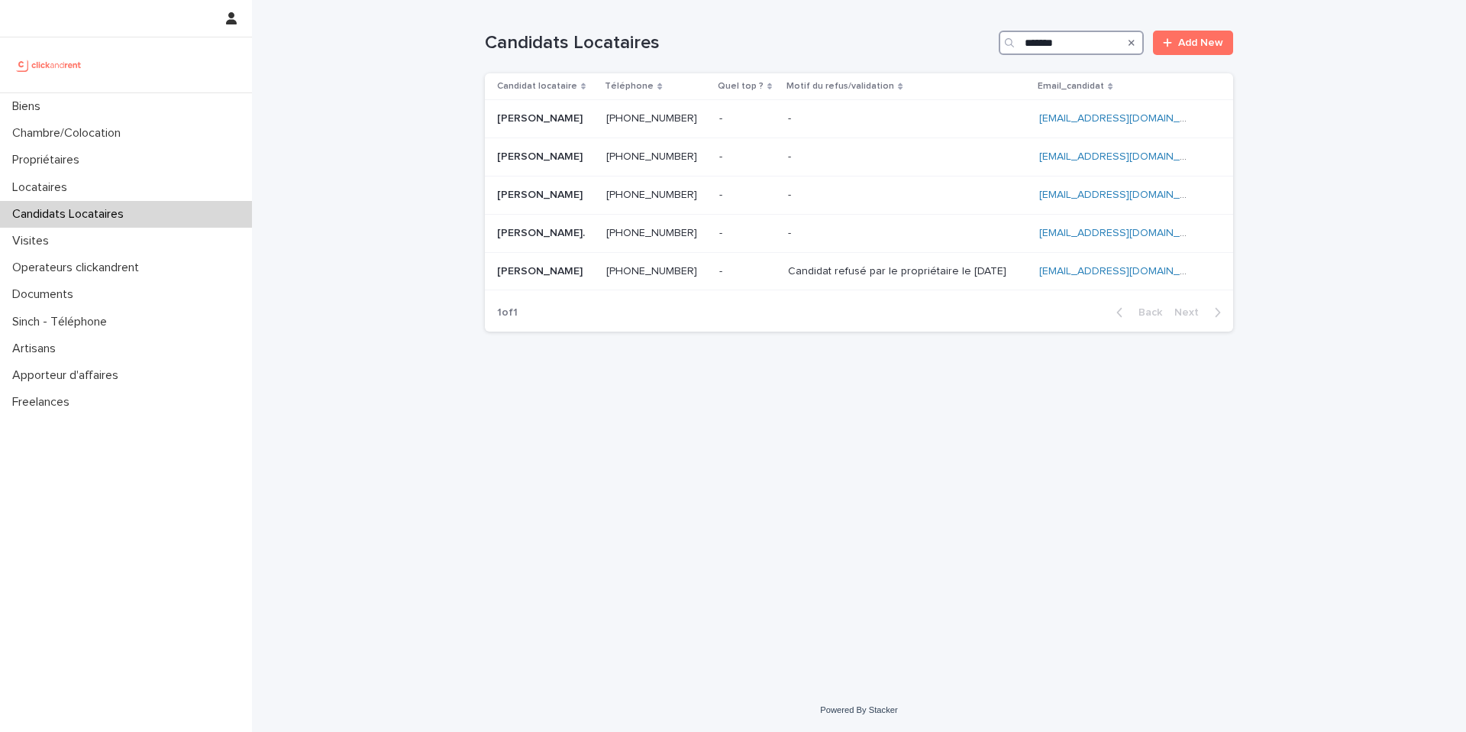
type input "*******"
click at [580, 240] on div "Madassa Traore. Madassa Traore." at bounding box center [545, 233] width 97 height 25
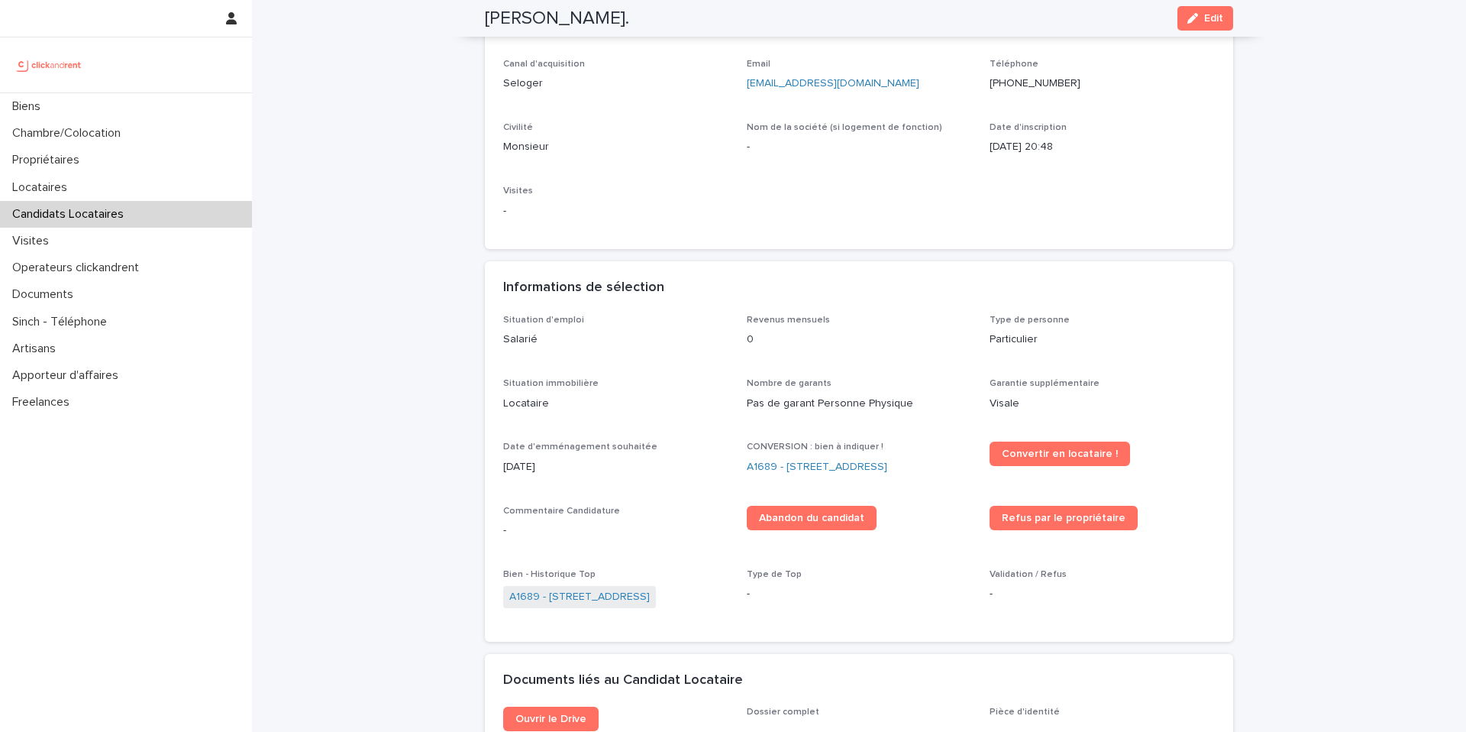
scroll to position [57, 0]
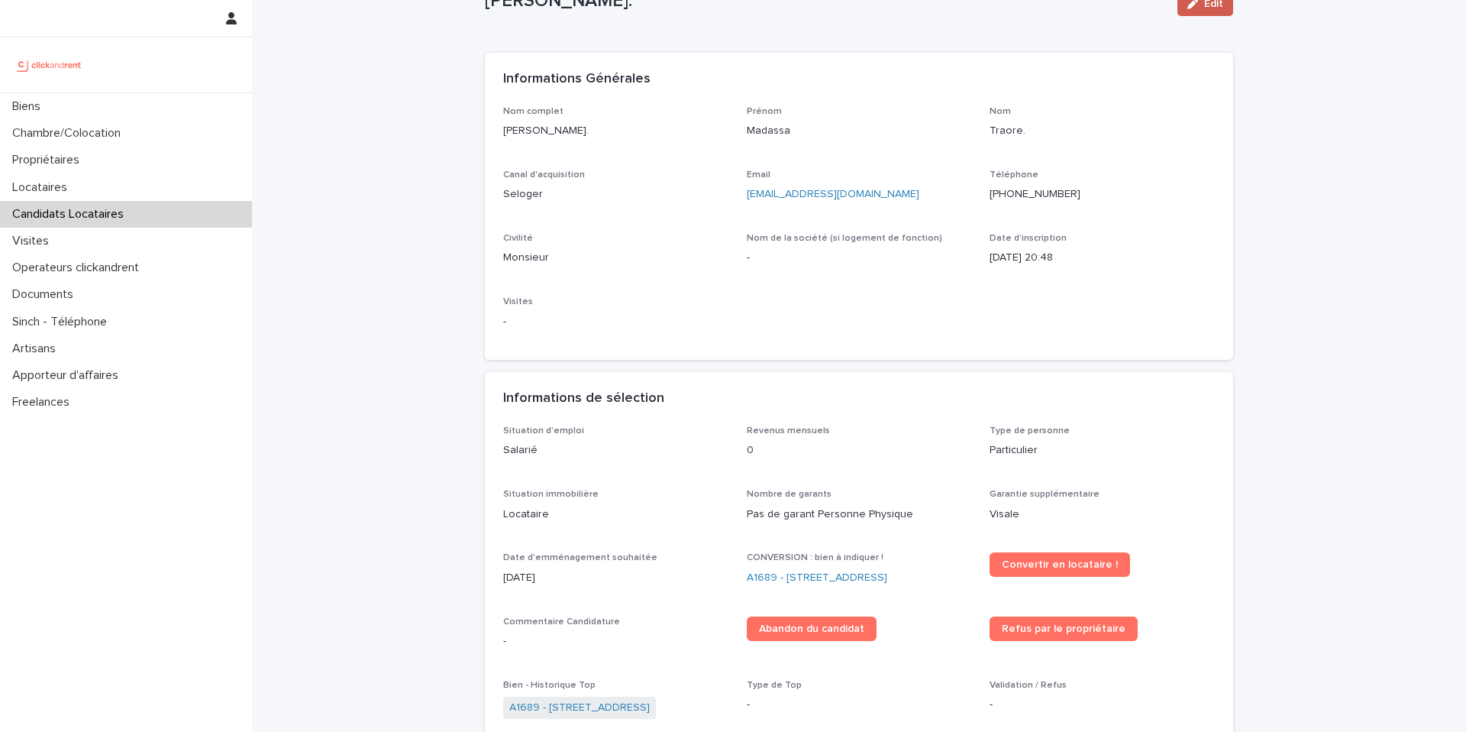
drag, startPoint x: 1047, startPoint y: 46, endPoint x: 1214, endPoint y: 12, distance: 170.6
click at [1214, 12] on button "Edit" at bounding box center [1206, 4] width 56 height 24
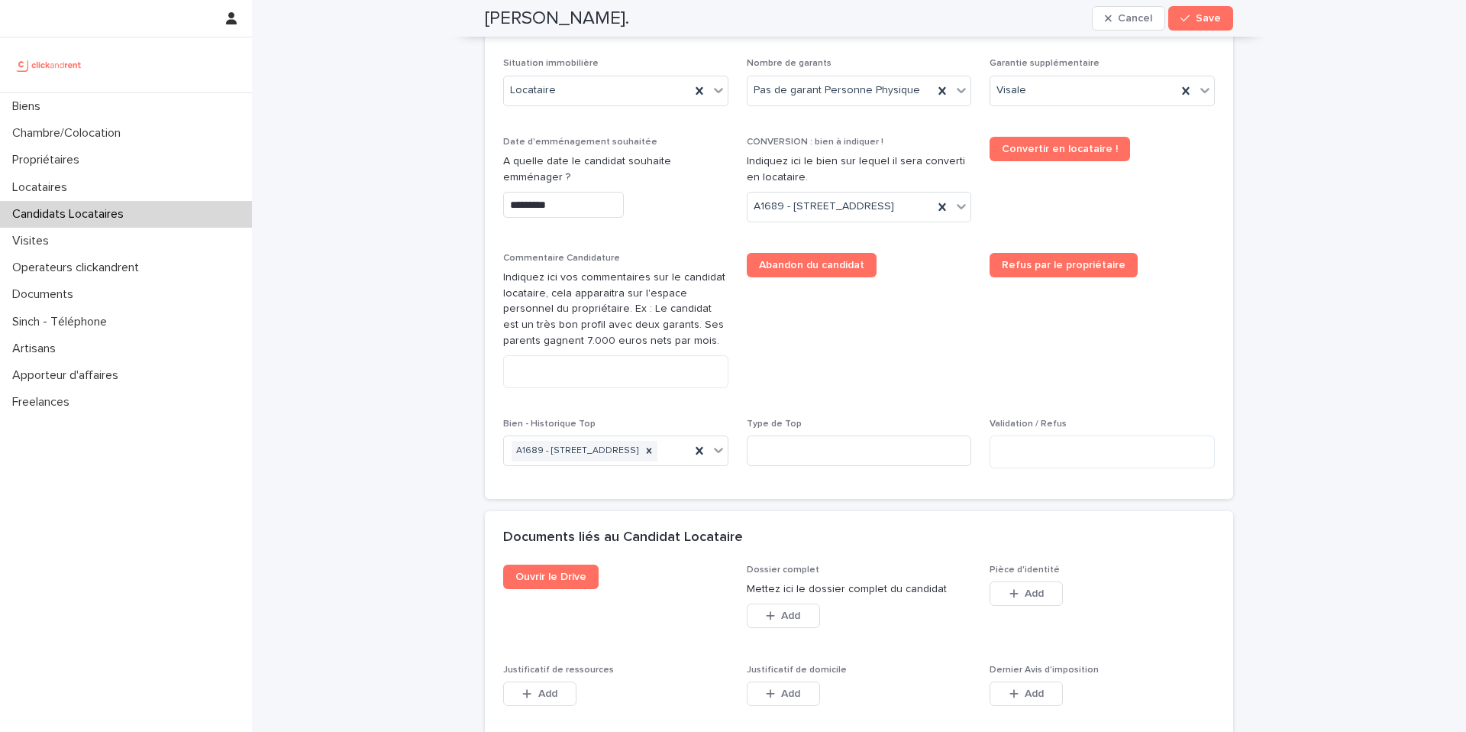
scroll to position [675, 0]
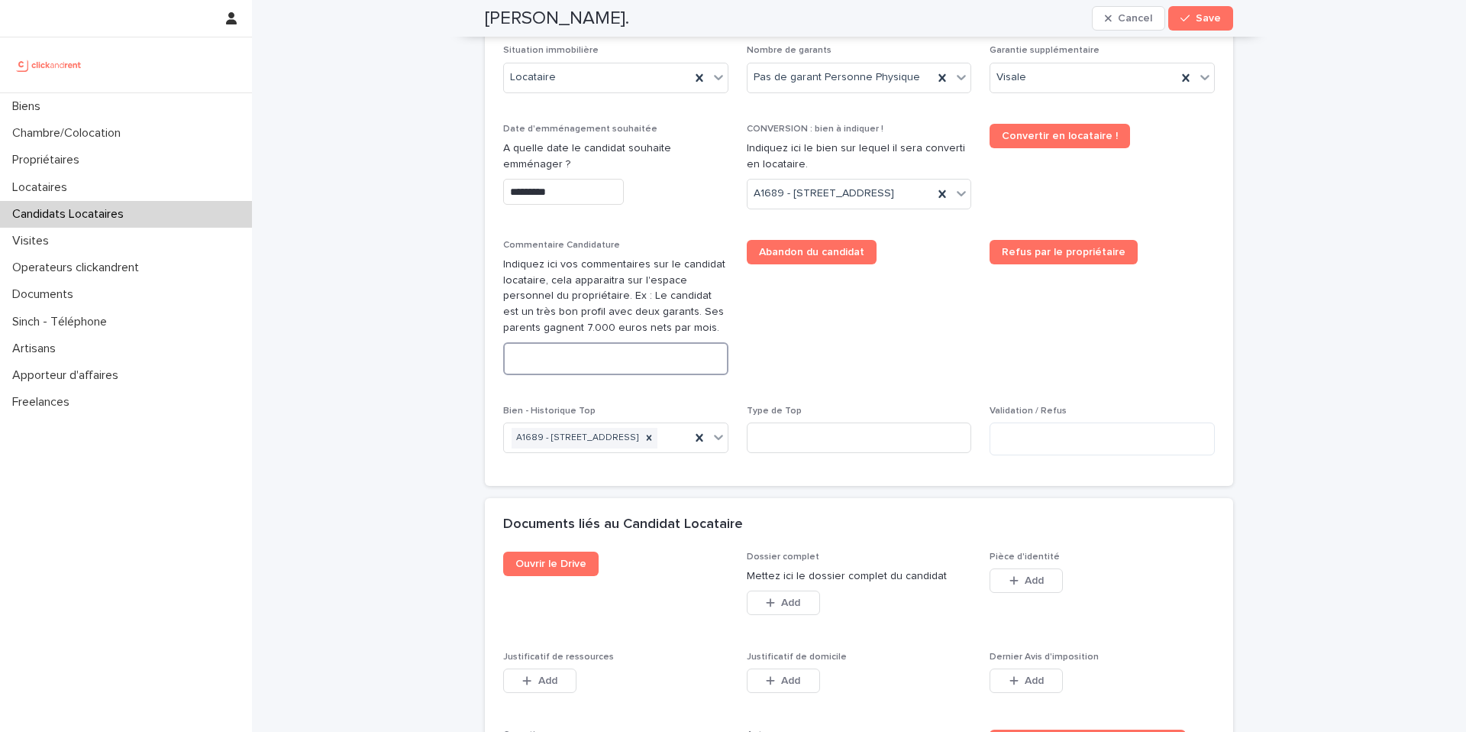
click at [575, 375] on textarea at bounding box center [615, 358] width 225 height 33
paste textarea "**********"
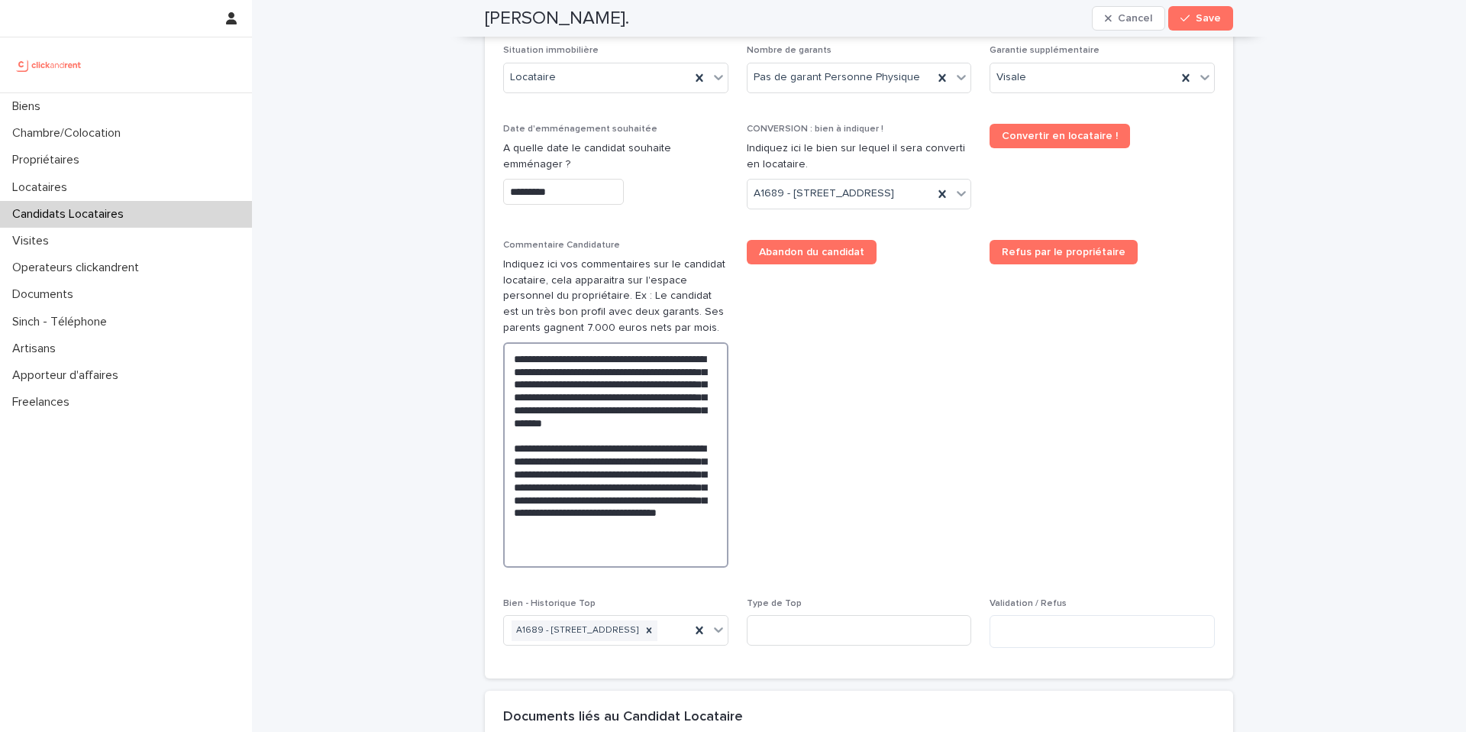
type textarea "**********"
click at [1207, 27] on button "Save" at bounding box center [1200, 18] width 65 height 24
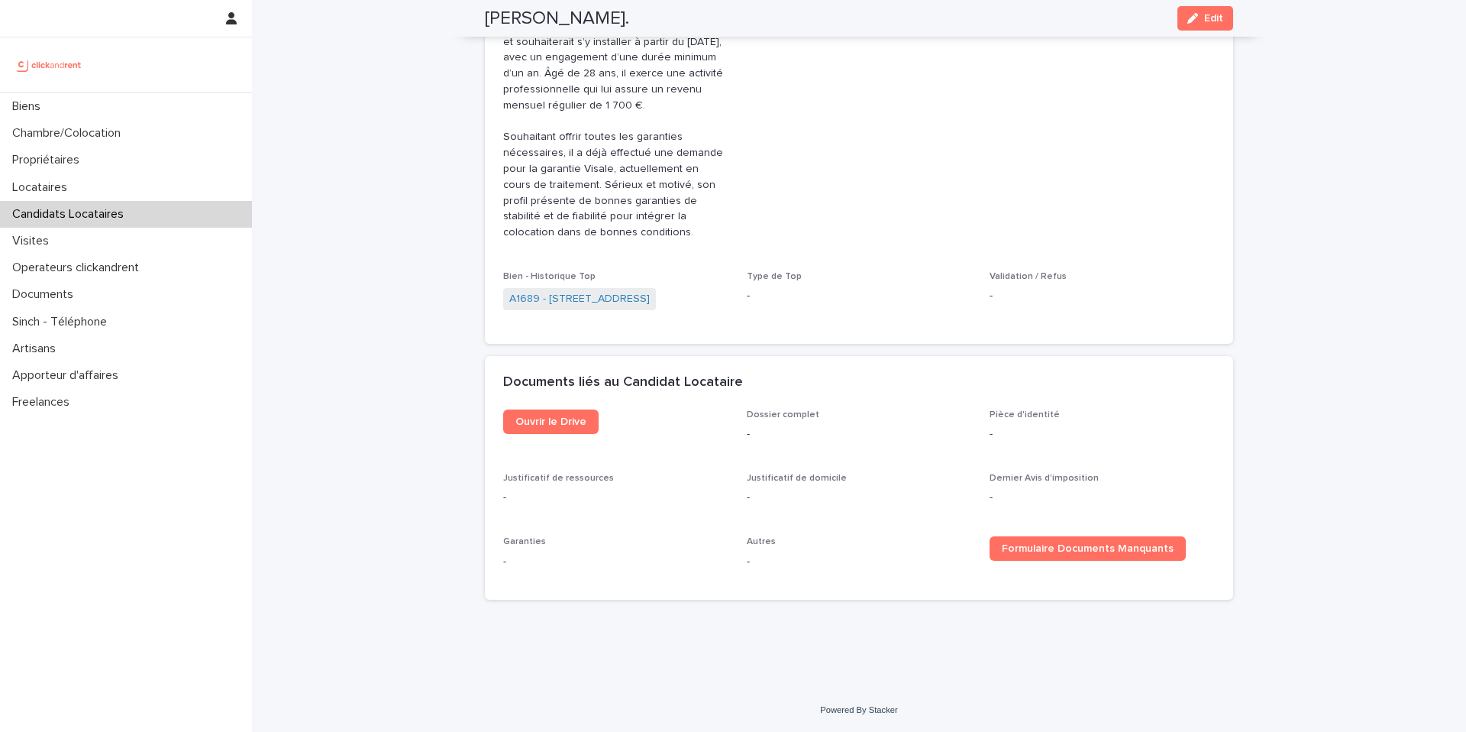
scroll to position [440, 0]
